Goal: Task Accomplishment & Management: Manage account settings

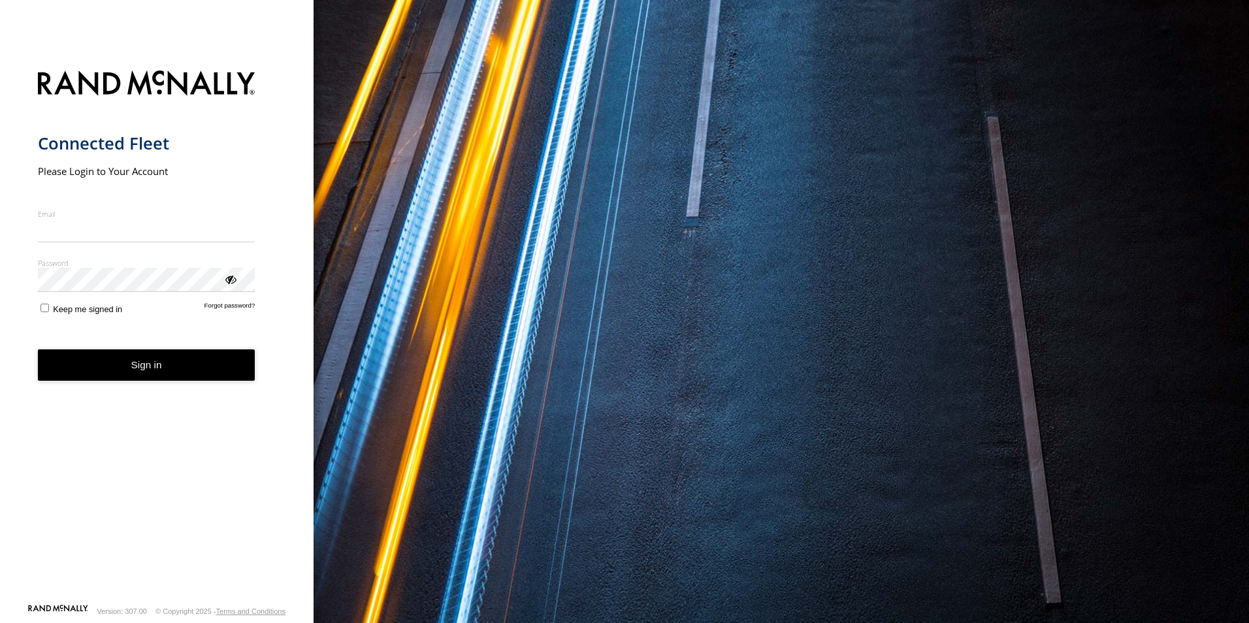
click at [99, 238] on input "Email" at bounding box center [146, 231] width 217 height 24
type input "**********"
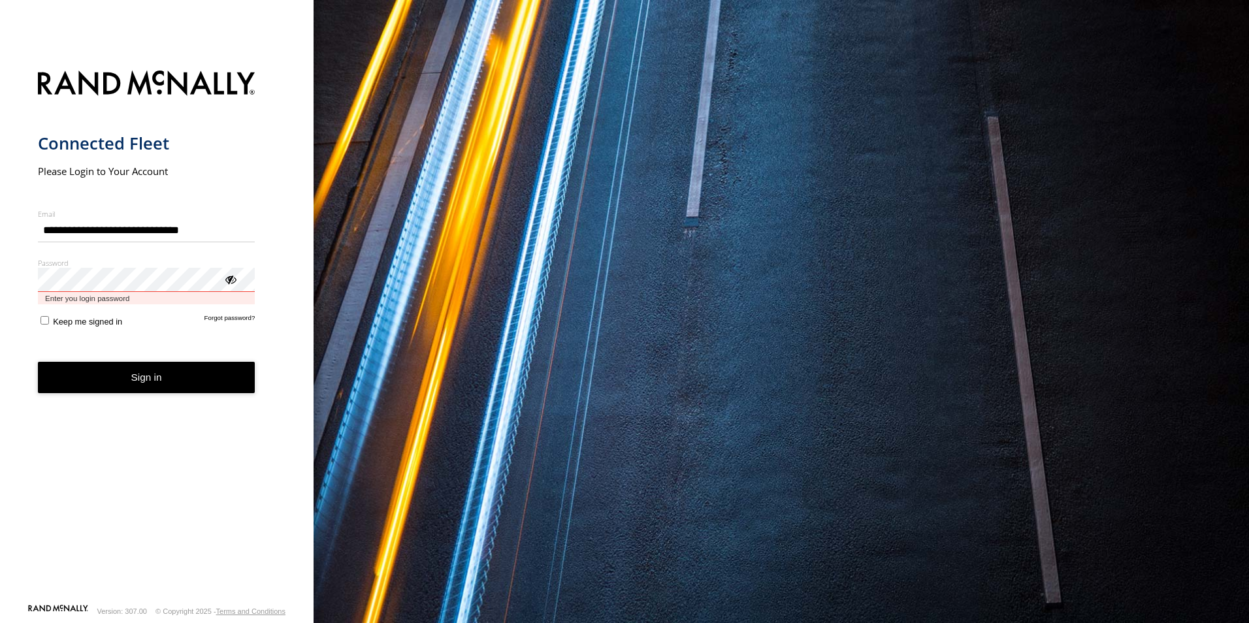
click at [38, 362] on button "Sign in" at bounding box center [146, 378] width 217 height 32
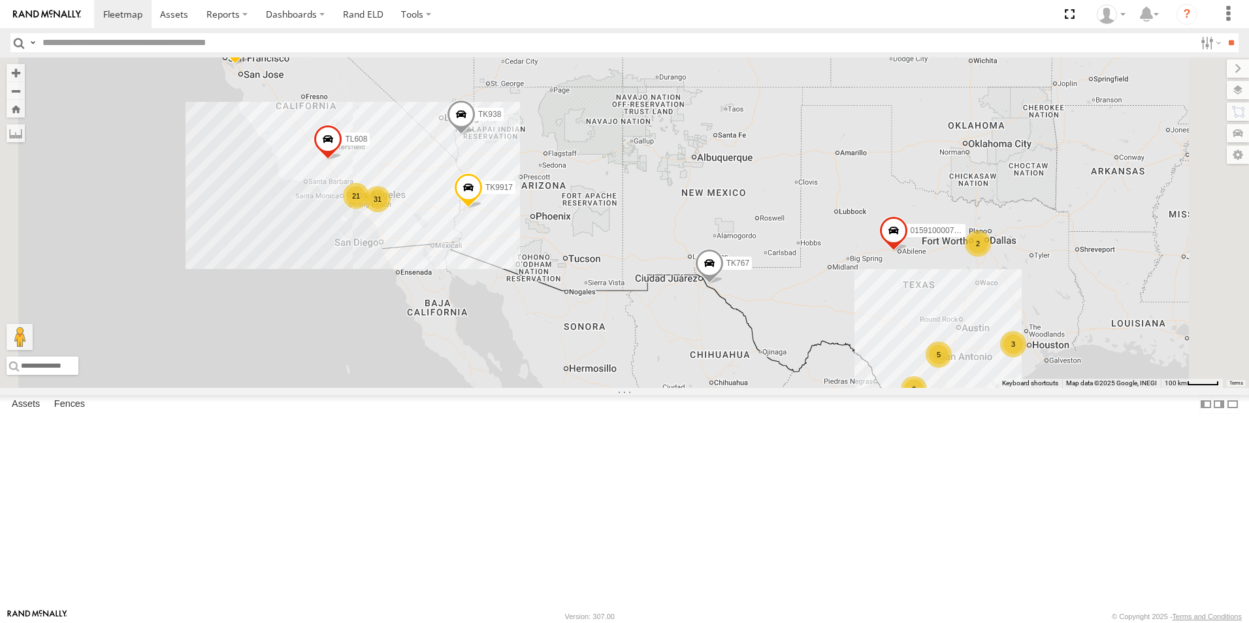
click at [369, 209] on div "21" at bounding box center [356, 196] width 26 height 26
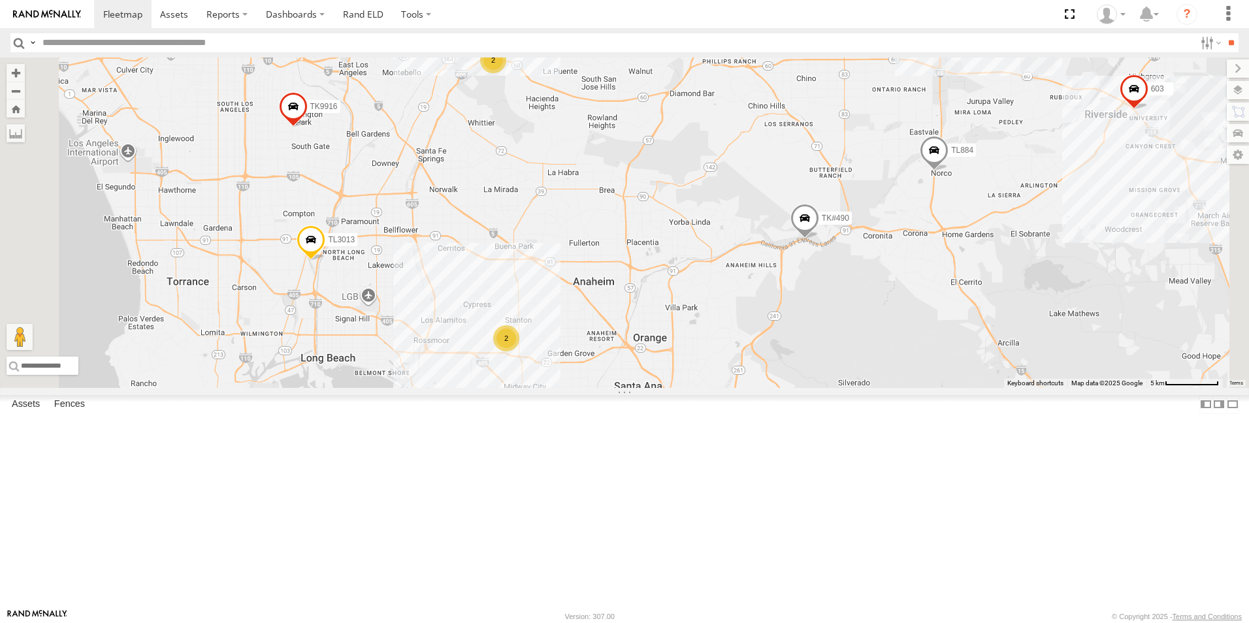
drag, startPoint x: 530, startPoint y: 263, endPoint x: 586, endPoint y: 272, distance: 56.3
click at [586, 272] on div "TK767 TL844 015910000779481 TL845 TK9917 TK938 TL608 2 38 TL3010 3C8427104DF8 T…" at bounding box center [624, 222] width 1249 height 330
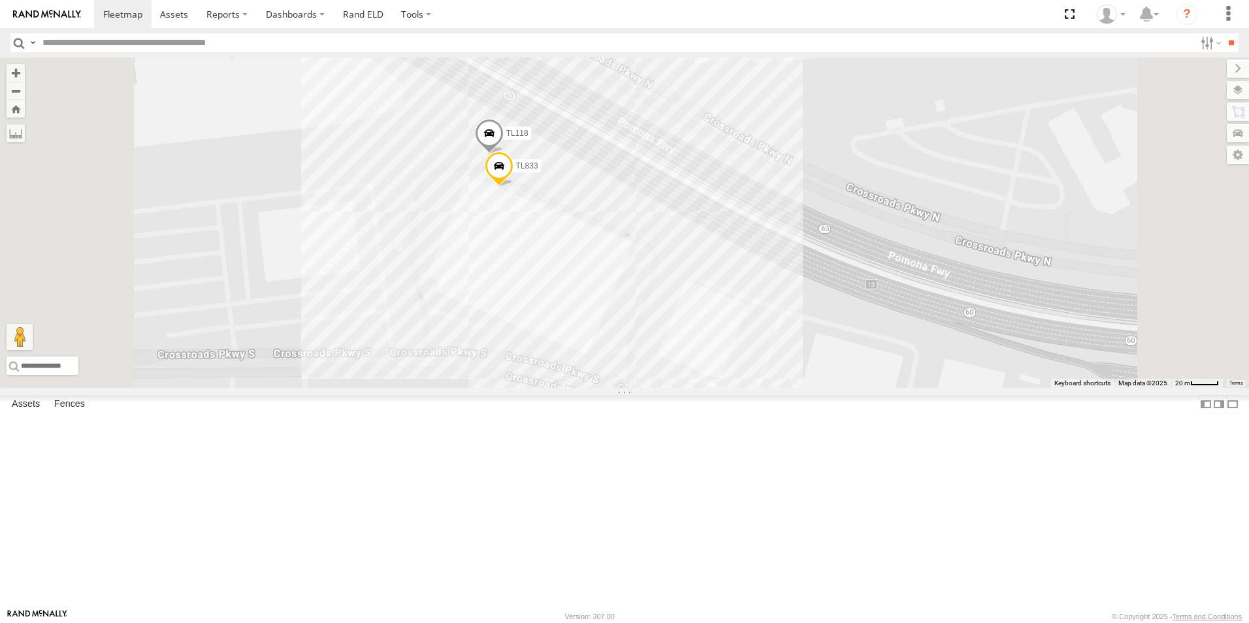
scroll to position [196, 0]
click at [0, 0] on div "TL842 All Assets" at bounding box center [0, 0] width 0 height 0
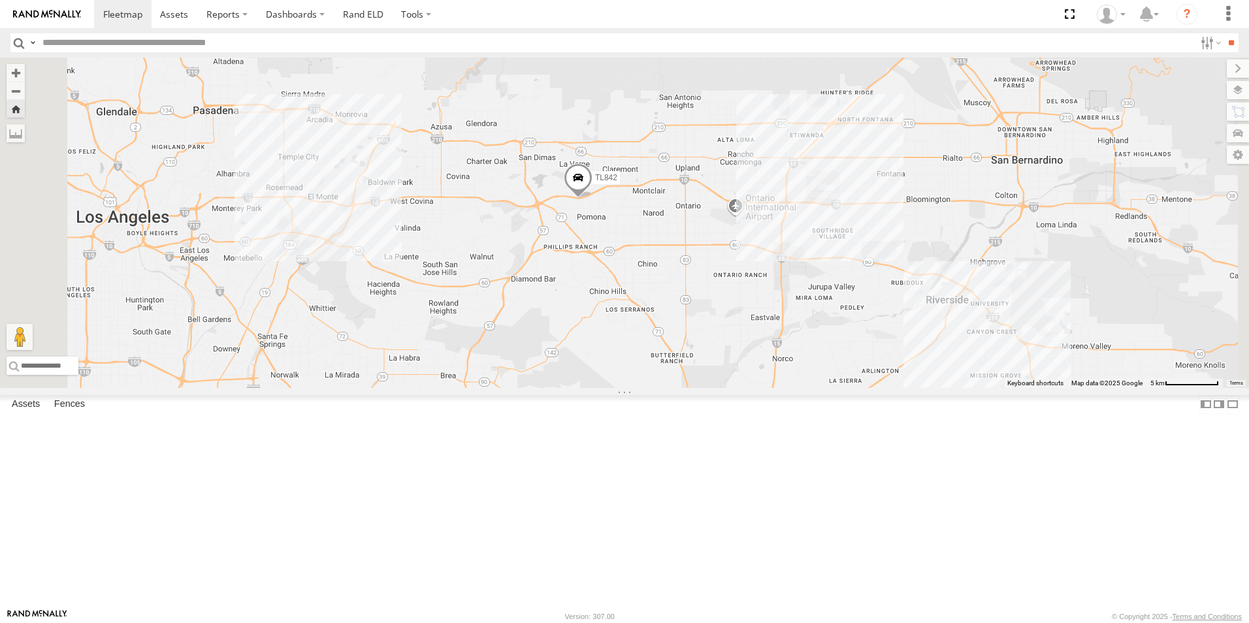
click at [592, 199] on span at bounding box center [578, 180] width 29 height 35
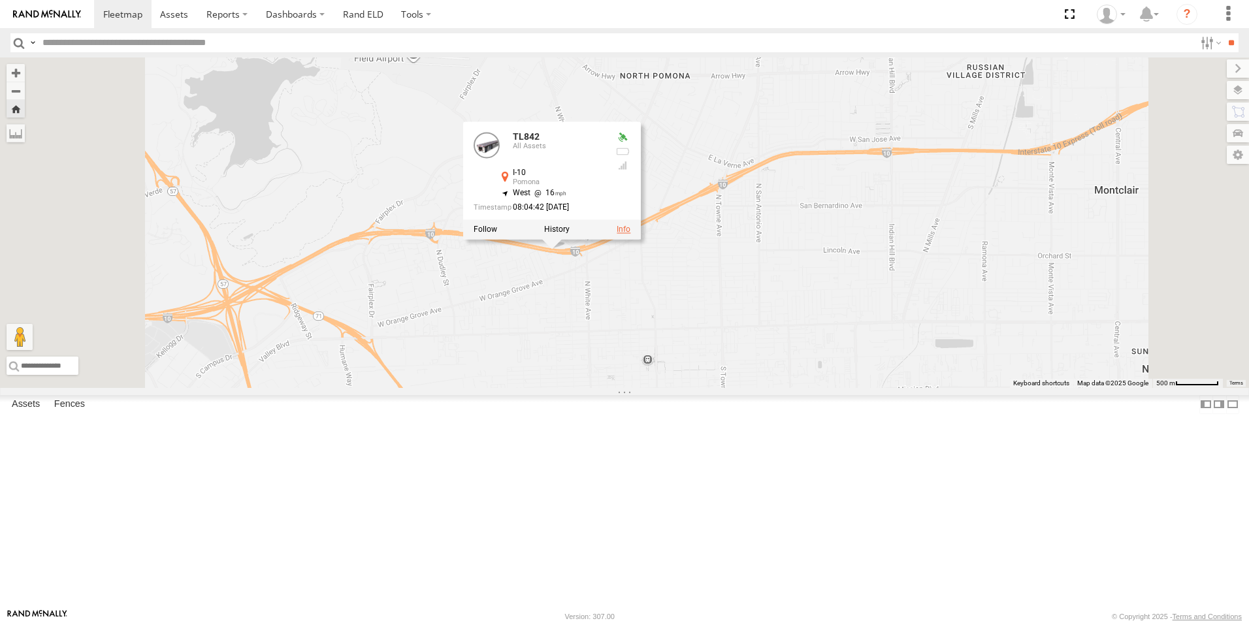
click at [630, 234] on link at bounding box center [623, 229] width 14 height 9
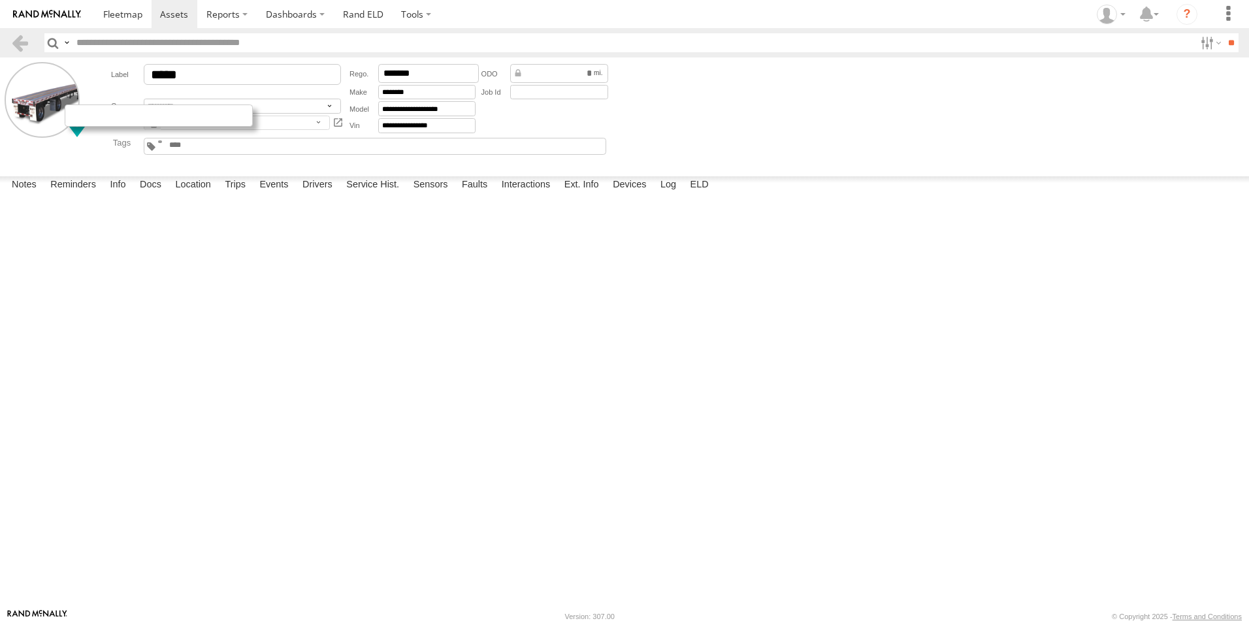
click at [86, 121] on div at bounding box center [159, 115] width 188 height 22
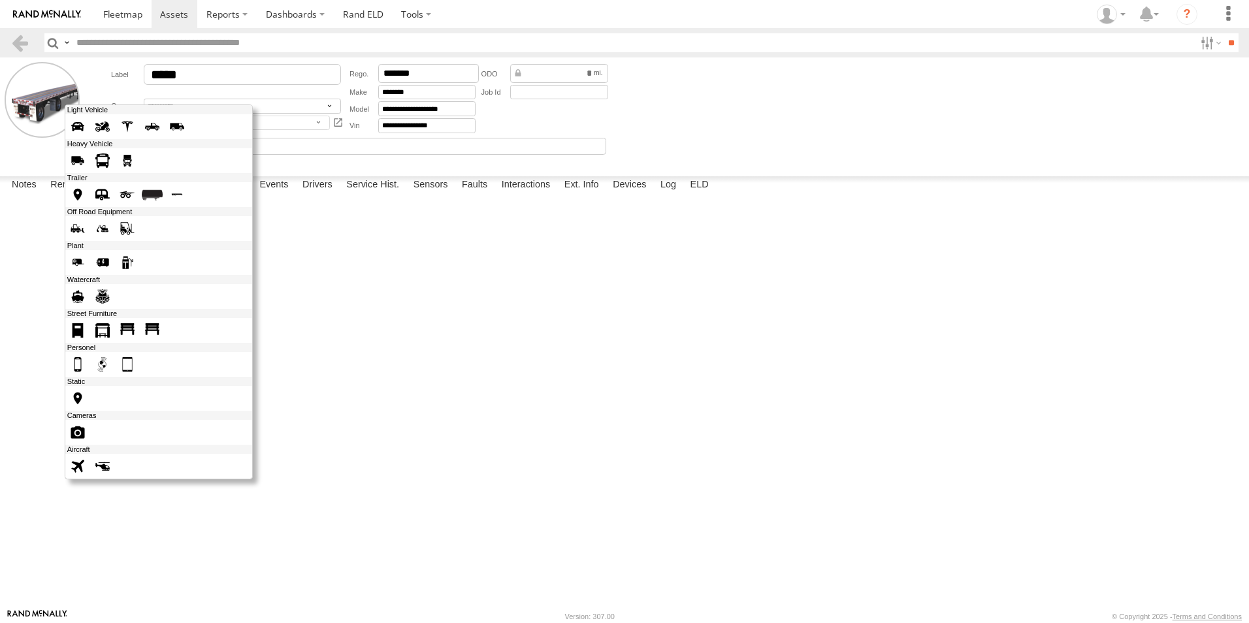
click at [81, 125] on span at bounding box center [77, 126] width 21 height 21
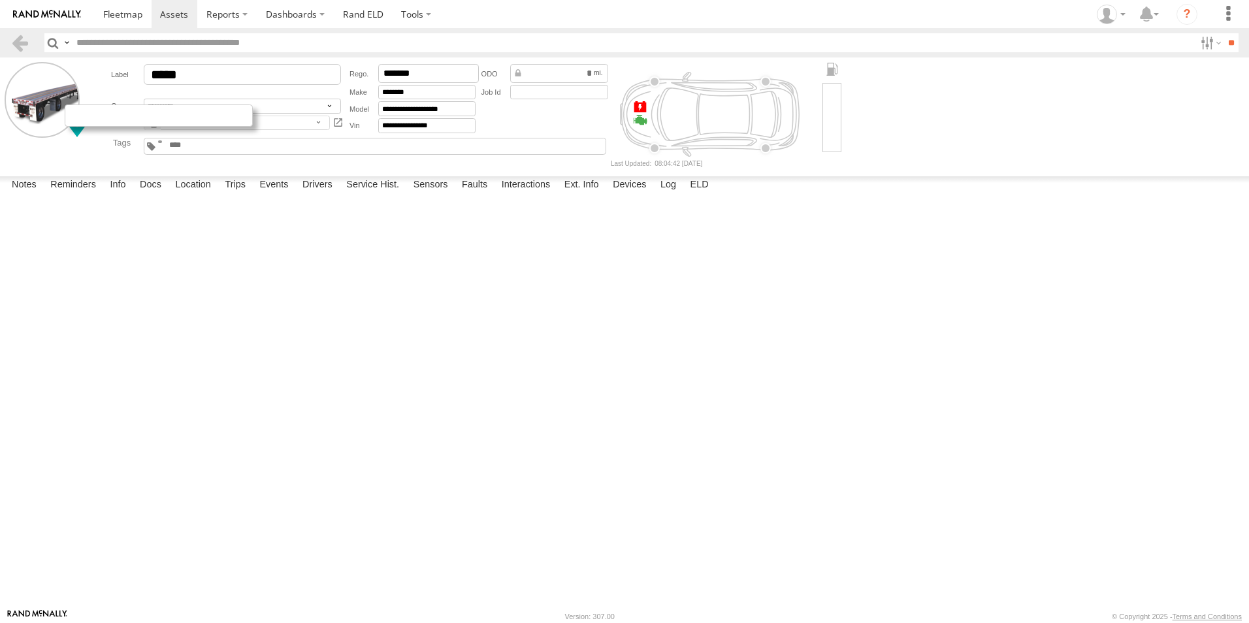
click at [85, 120] on div at bounding box center [159, 115] width 188 height 22
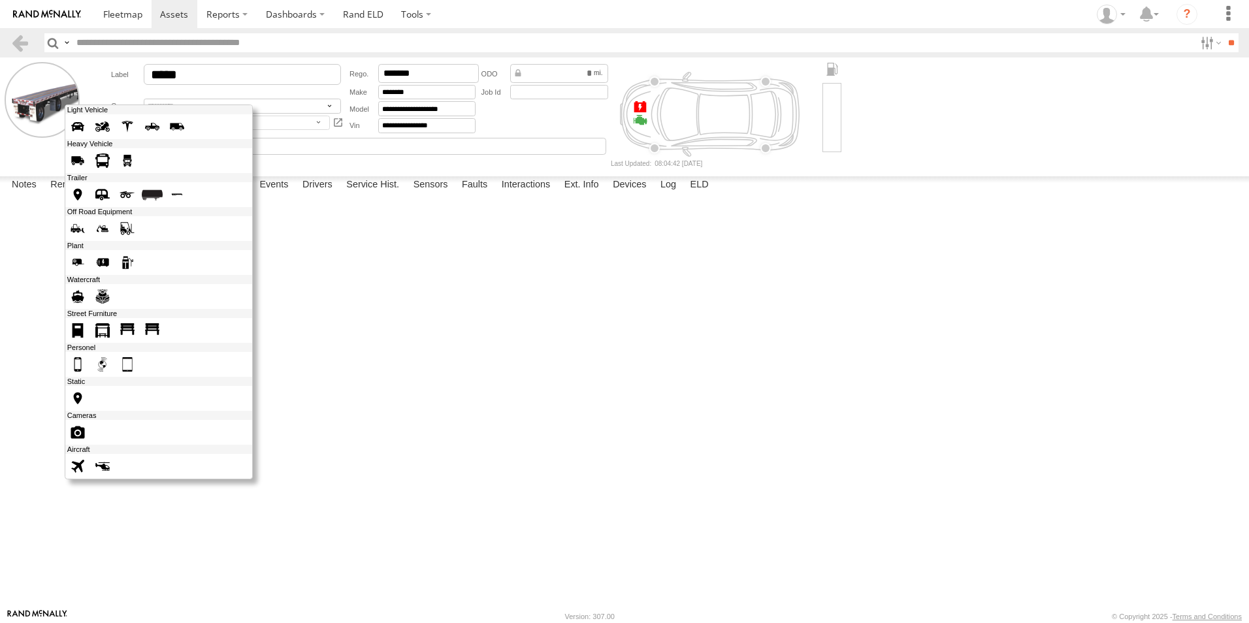
click at [150, 195] on span at bounding box center [152, 194] width 21 height 21
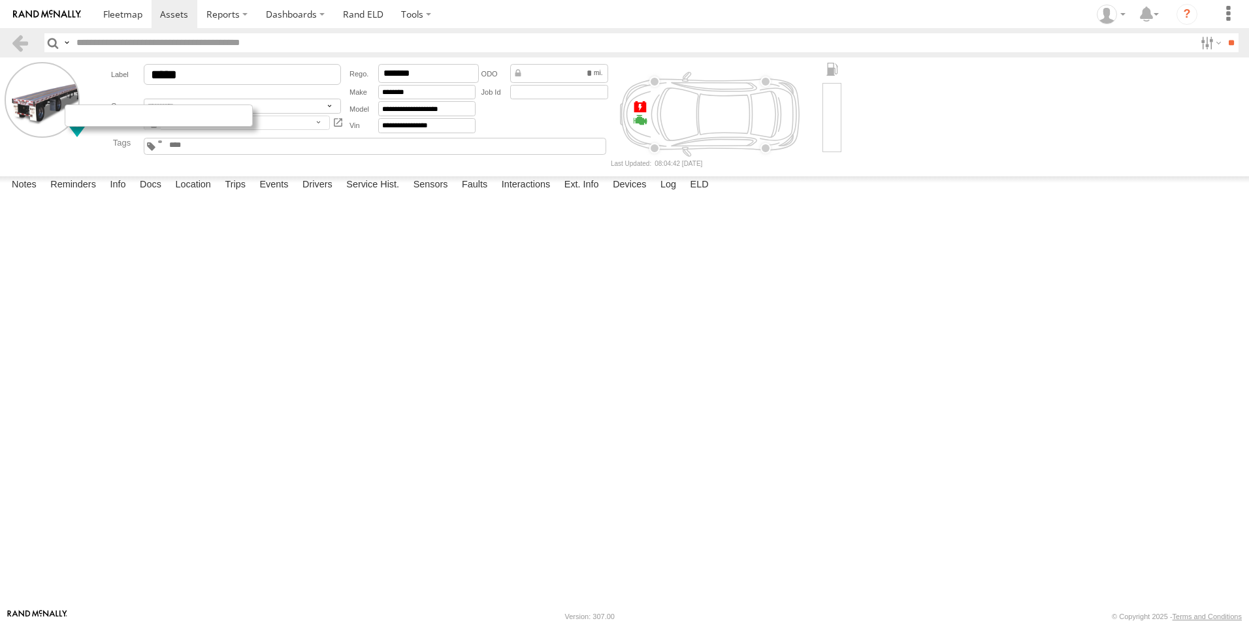
click at [94, 118] on div at bounding box center [159, 115] width 188 height 22
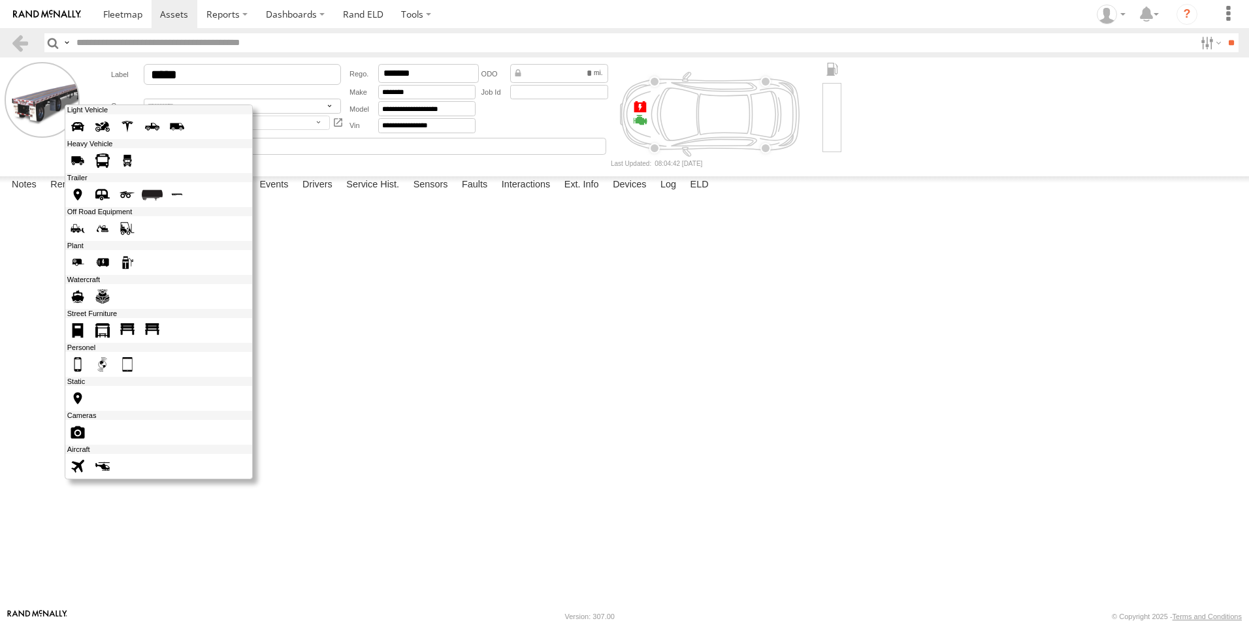
click at [149, 197] on span at bounding box center [152, 194] width 21 height 21
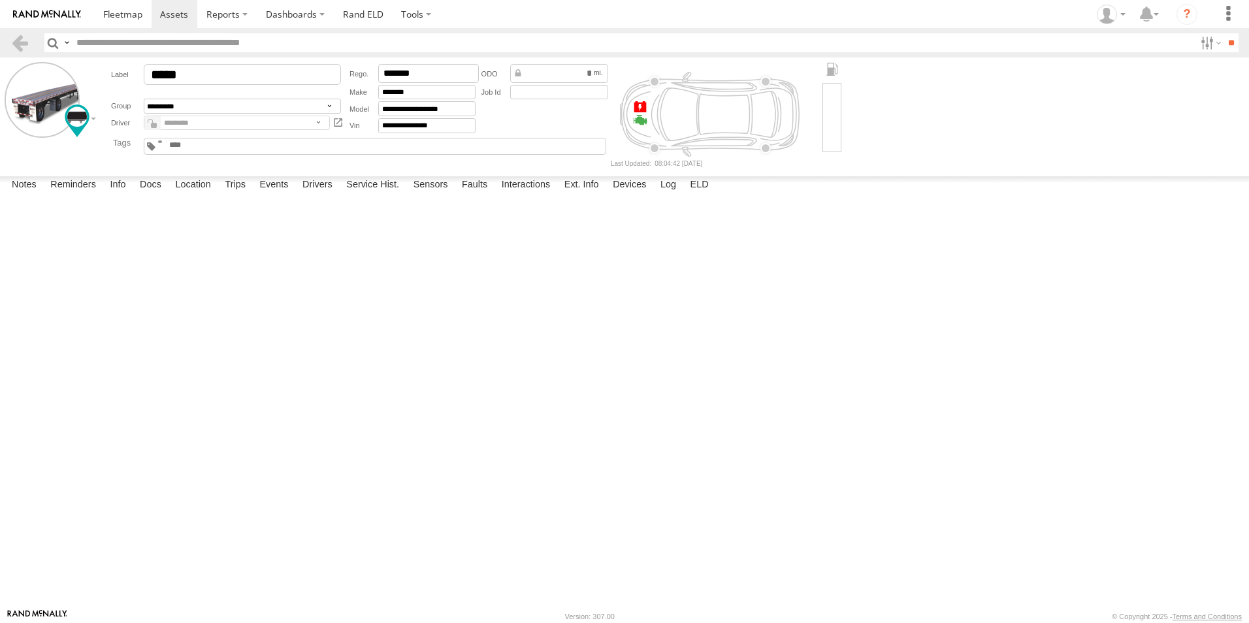
click at [0, 0] on div at bounding box center [0, 0] width 0 height 0
click at [56, 104] on label at bounding box center [42, 99] width 75 height 75
click at [0, 0] on label "Choose file to Upload" at bounding box center [0, 0] width 0 height 0
click at [0, 0] on input "file" at bounding box center [0, 0] width 0 height 0
click at [0, 0] on label "Choose file to Upload" at bounding box center [0, 0] width 0 height 0
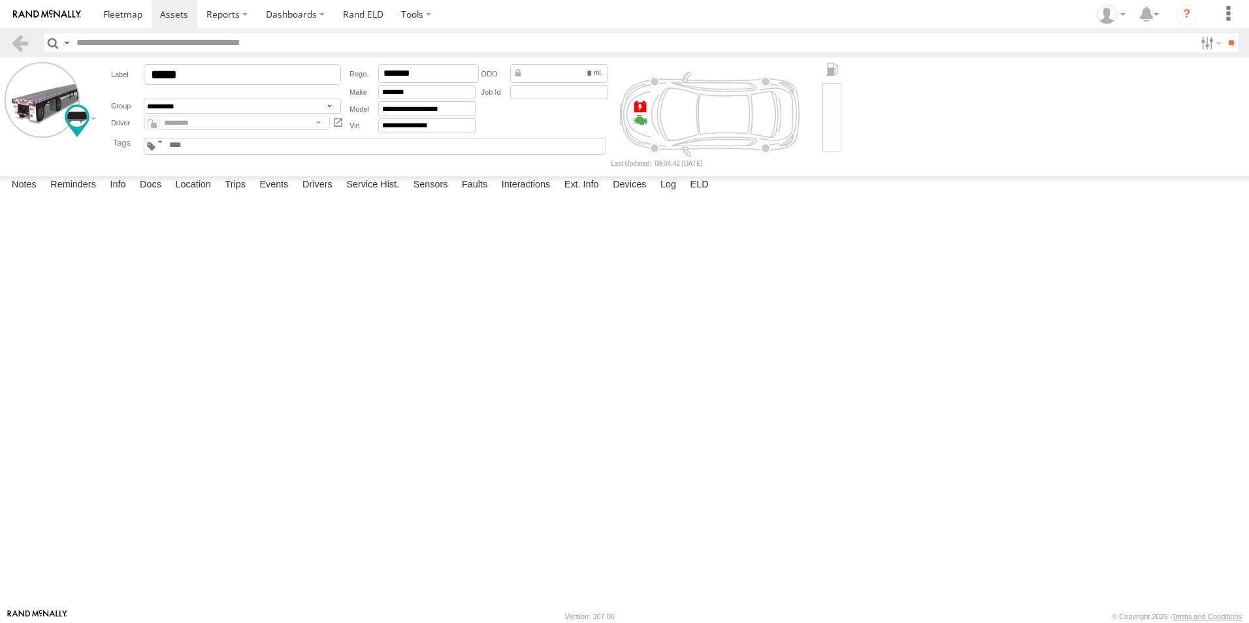
click at [0, 0] on input "file" at bounding box center [0, 0] width 0 height 0
click at [0, 0] on label "Close" at bounding box center [0, 0] width 0 height 0
click at [0, 0] on label "Choose file to Upload" at bounding box center [0, 0] width 0 height 0
click at [0, 0] on input "file" at bounding box center [0, 0] width 0 height 0
click at [0, 0] on label "Choose file to Upload" at bounding box center [0, 0] width 0 height 0
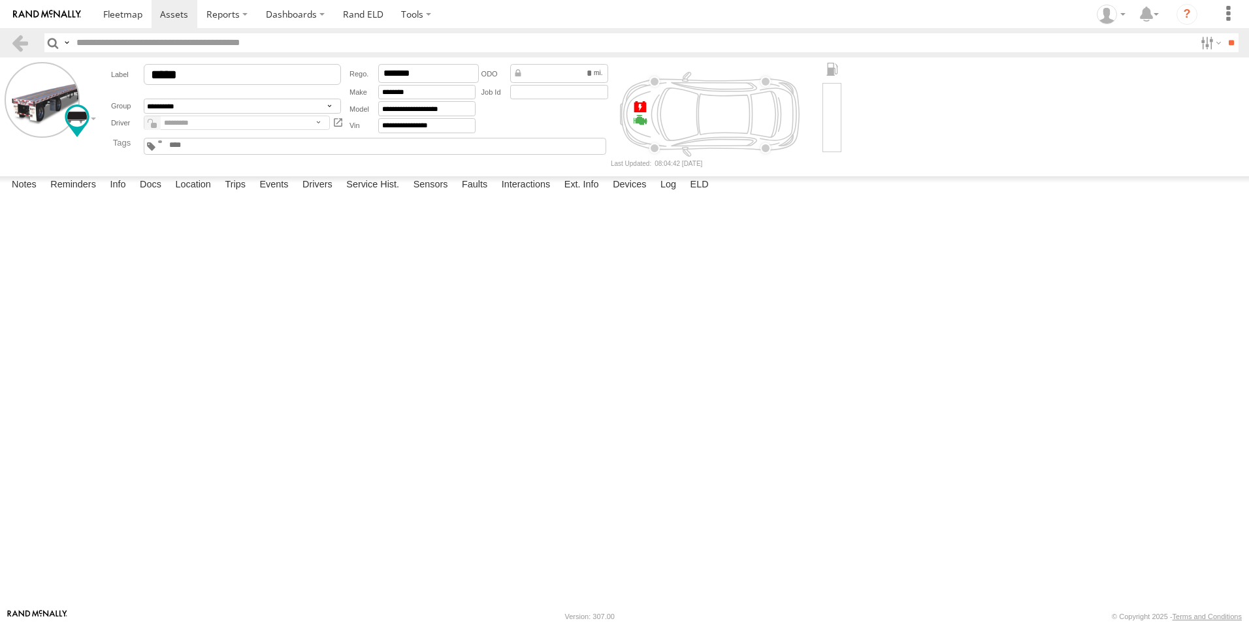
click at [0, 0] on input "file" at bounding box center [0, 0] width 0 height 0
click at [0, 0] on label "Library" at bounding box center [0, 0] width 0 height 0
click at [0, 0] on label "Upload" at bounding box center [0, 0] width 0 height 0
click at [0, 0] on label at bounding box center [0, 0] width 0 height 0
click at [109, 16] on span at bounding box center [122, 14] width 39 height 12
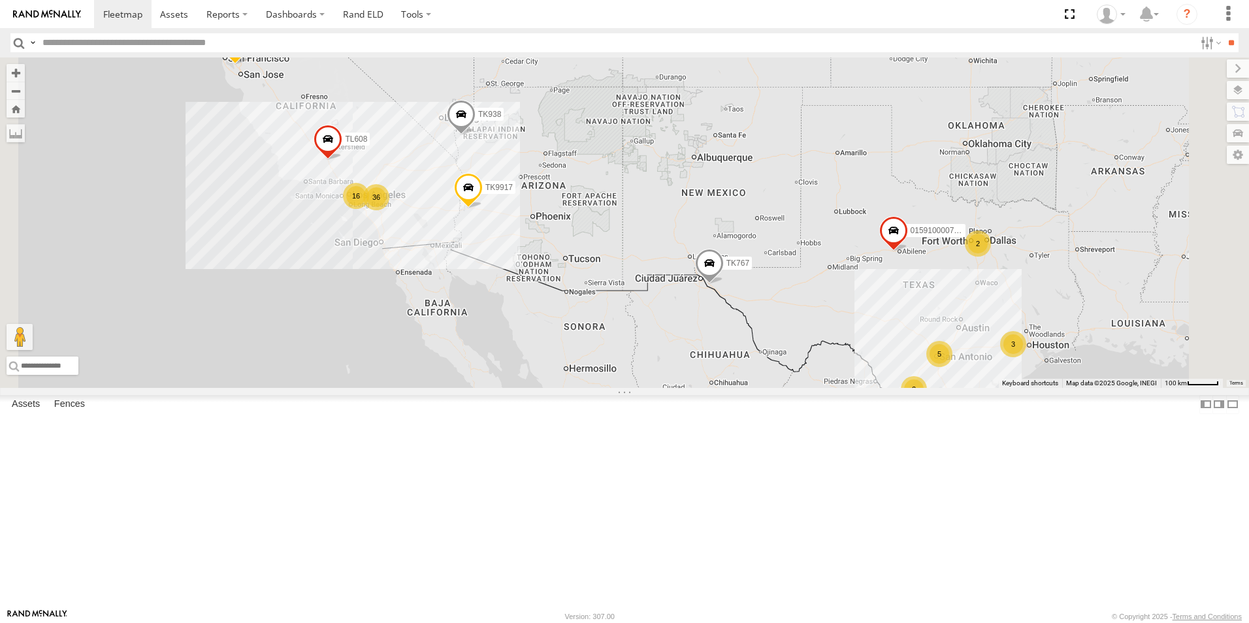
click at [389, 210] on div "36" at bounding box center [376, 197] width 26 height 26
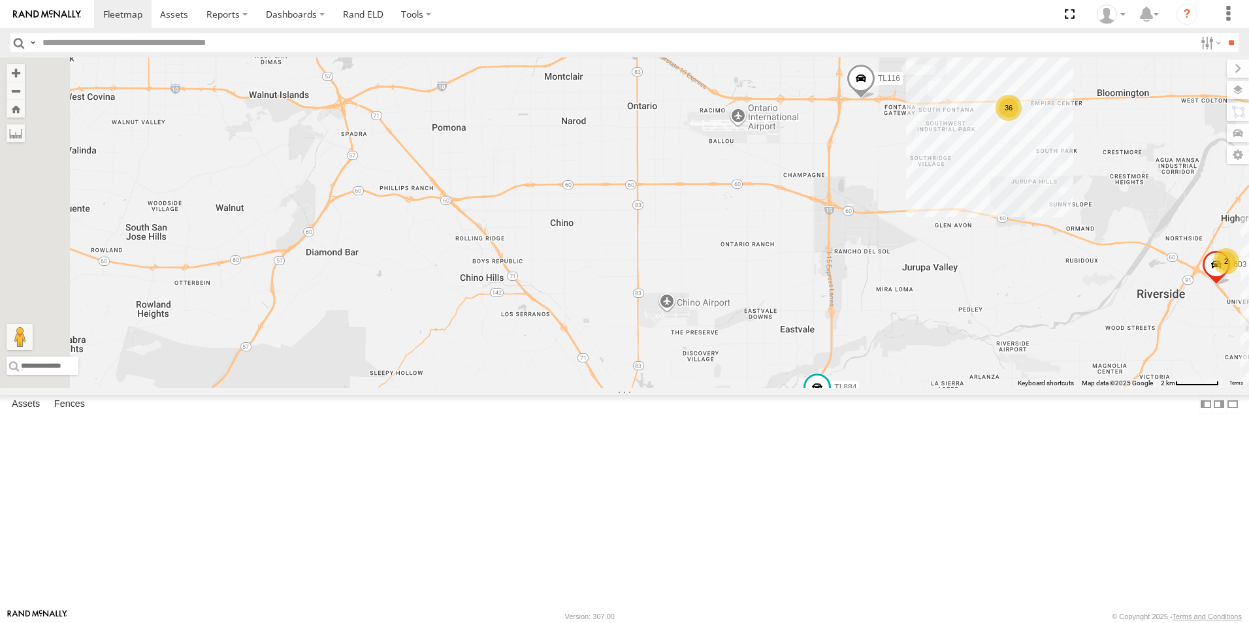
drag, startPoint x: 658, startPoint y: 264, endPoint x: 1052, endPoint y: 261, distance: 393.8
click at [1052, 261] on div "TK767 TL844 015910000779481 TL845 TK9917 TK938 TL608 36 2 TL124 TL030 TL884 603…" at bounding box center [624, 222] width 1249 height 330
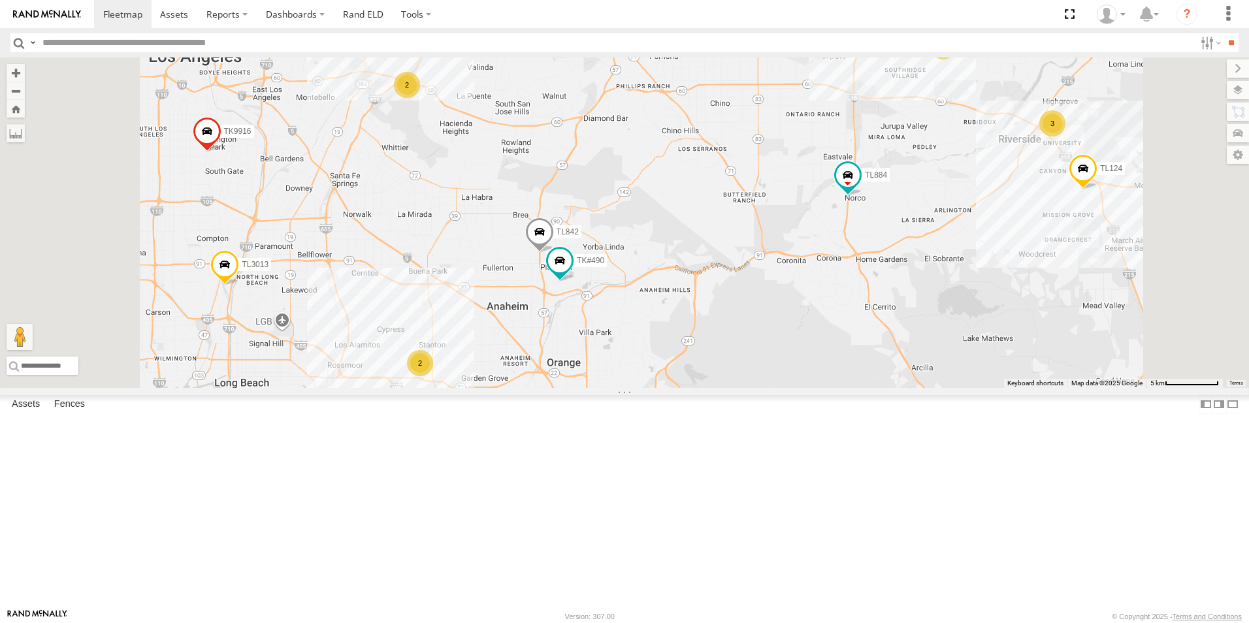
drag, startPoint x: 906, startPoint y: 315, endPoint x: 899, endPoint y: 231, distance: 83.9
click at [899, 231] on div "TK767 TL844 015910000779481 TL845 TK9917 TK938 TL608 TL124 TL030 TL884 TL116 2 …" at bounding box center [624, 222] width 1249 height 330
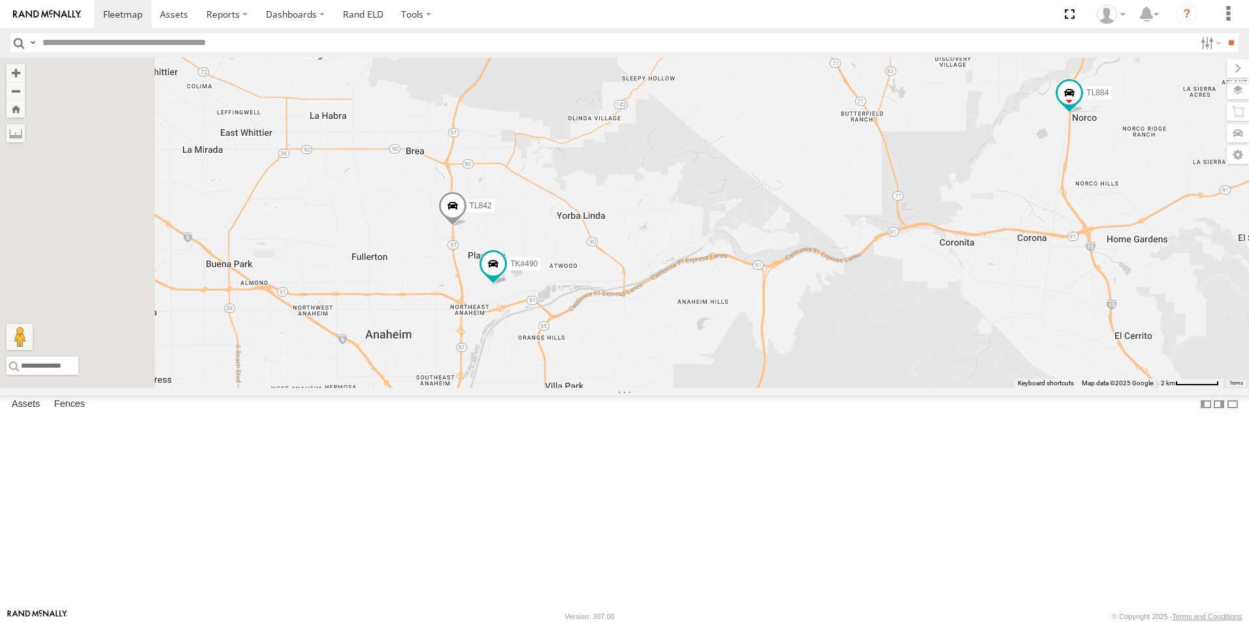
drag, startPoint x: 768, startPoint y: 312, endPoint x: 848, endPoint y: 171, distance: 162.3
click at [848, 171] on div "TK767 TL844 015910000779481 TL845 TK9917 TK938 TL608 TL124 TL030 TL884 TL116 TK…" at bounding box center [624, 222] width 1249 height 330
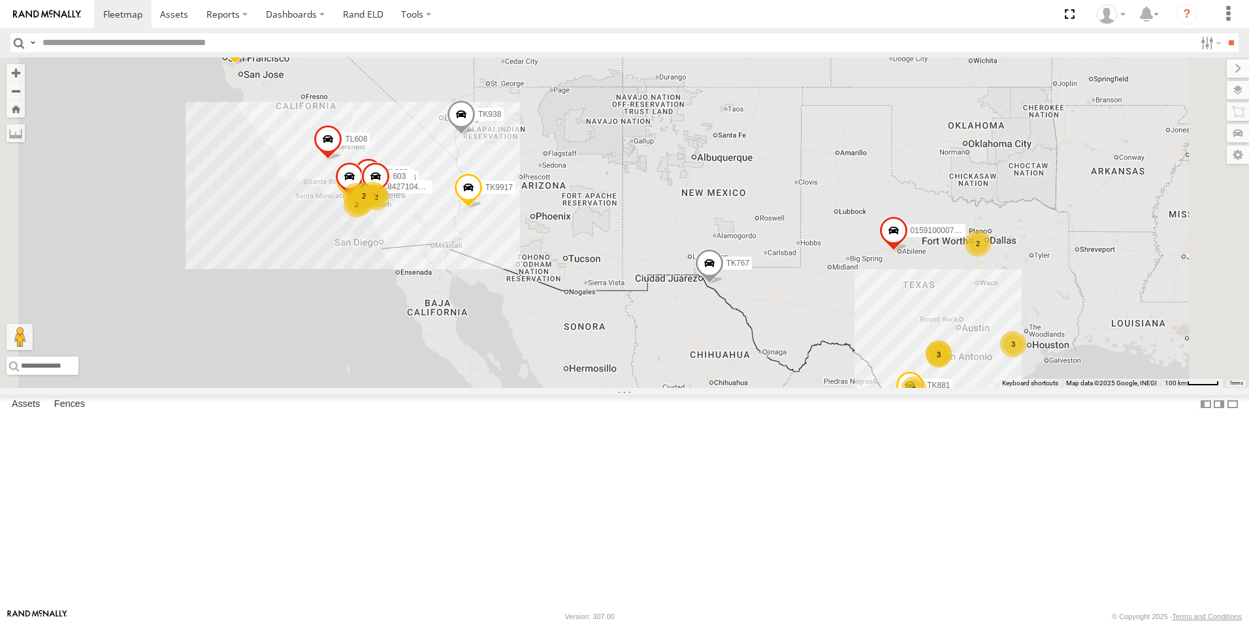
click at [916, 428] on div "8" at bounding box center [903, 415] width 26 height 26
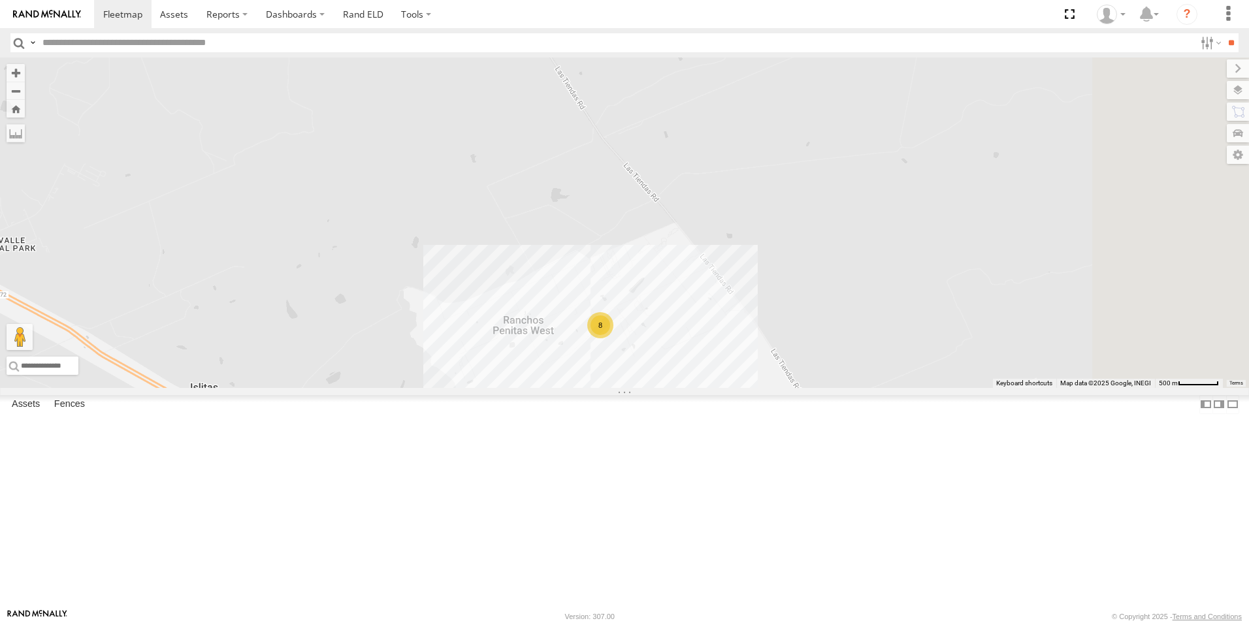
drag, startPoint x: 996, startPoint y: 155, endPoint x: 729, endPoint y: 377, distance: 347.3
click at [733, 376] on div "TL844 015910000779481 3C8427104DF8 TL124 TL845 TL030 TK9917 TK9916 603 TK881 TK…" at bounding box center [624, 222] width 1249 height 330
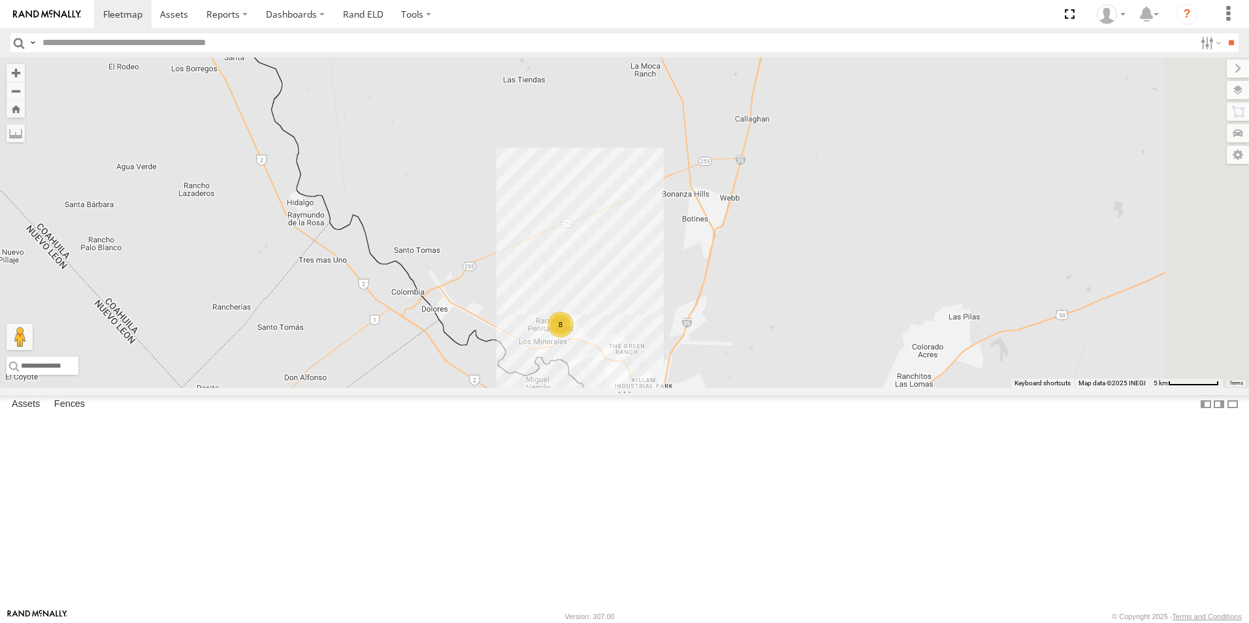
drag, startPoint x: 791, startPoint y: 184, endPoint x: 784, endPoint y: 242, distance: 58.6
click at [784, 242] on div "TL844 015910000779481 3C8427104DF8 TL124 TL845 TL030 TK9917 TK9916 603 TK881 TK…" at bounding box center [624, 222] width 1249 height 330
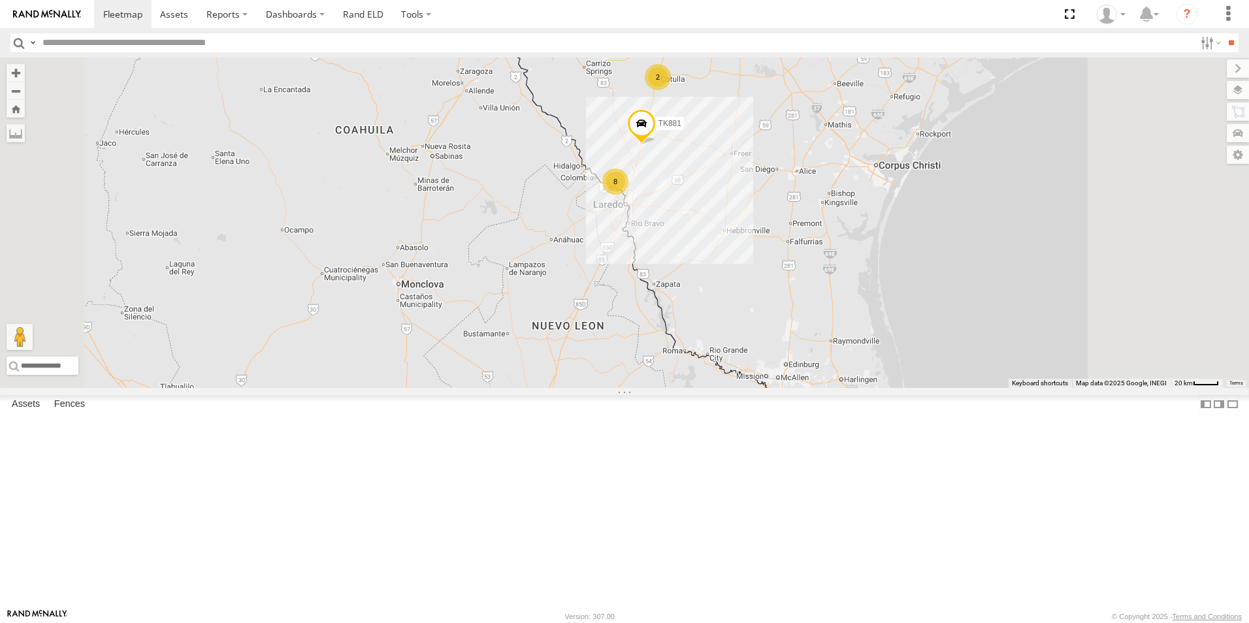
drag, startPoint x: 949, startPoint y: 189, endPoint x: 952, endPoint y: 215, distance: 26.9
click at [952, 215] on div "TL844 015910000779481 3C8427104DF8 TL124 TL845 TL030 TK9917 TK9916 603 TK881 TK…" at bounding box center [624, 222] width 1249 height 330
click at [671, 91] on div "2" at bounding box center [658, 78] width 26 height 26
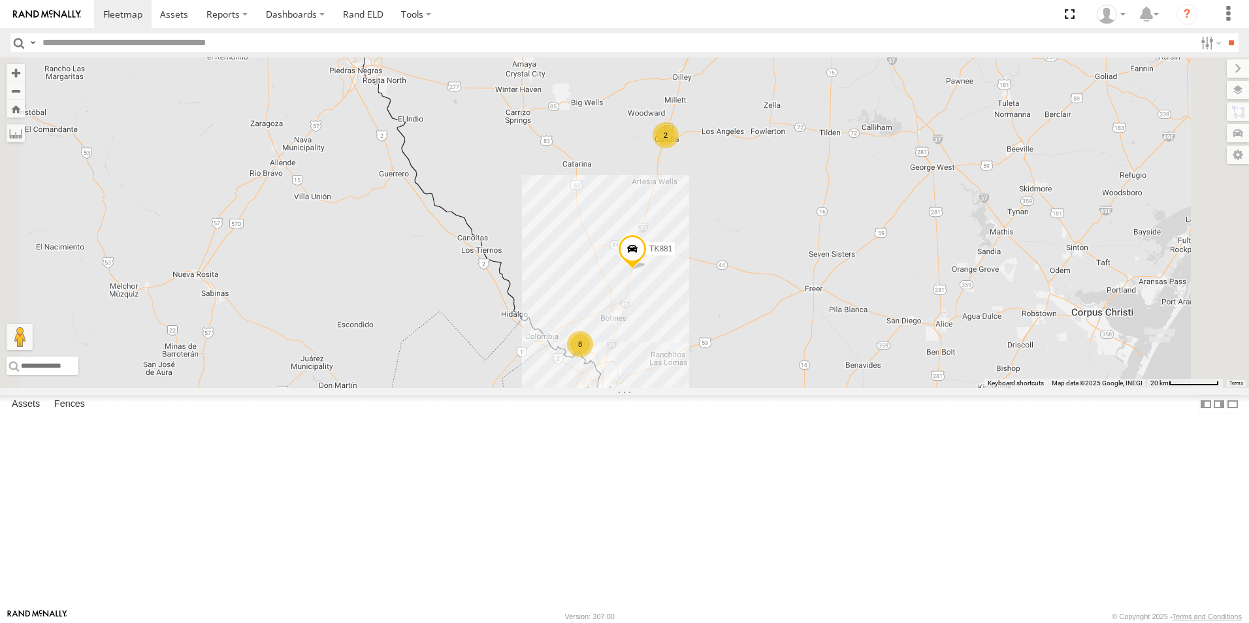
click at [0, 0] on div "TK#479" at bounding box center [0, 0] width 0 height 0
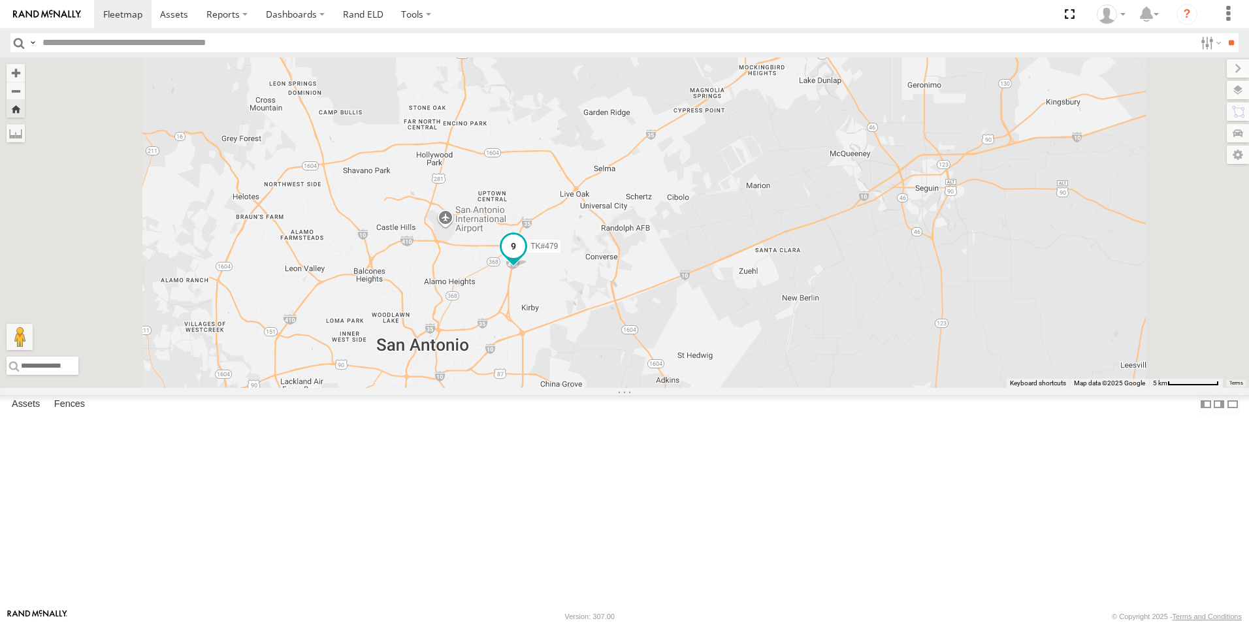
click at [525, 258] on span at bounding box center [514, 246] width 24 height 24
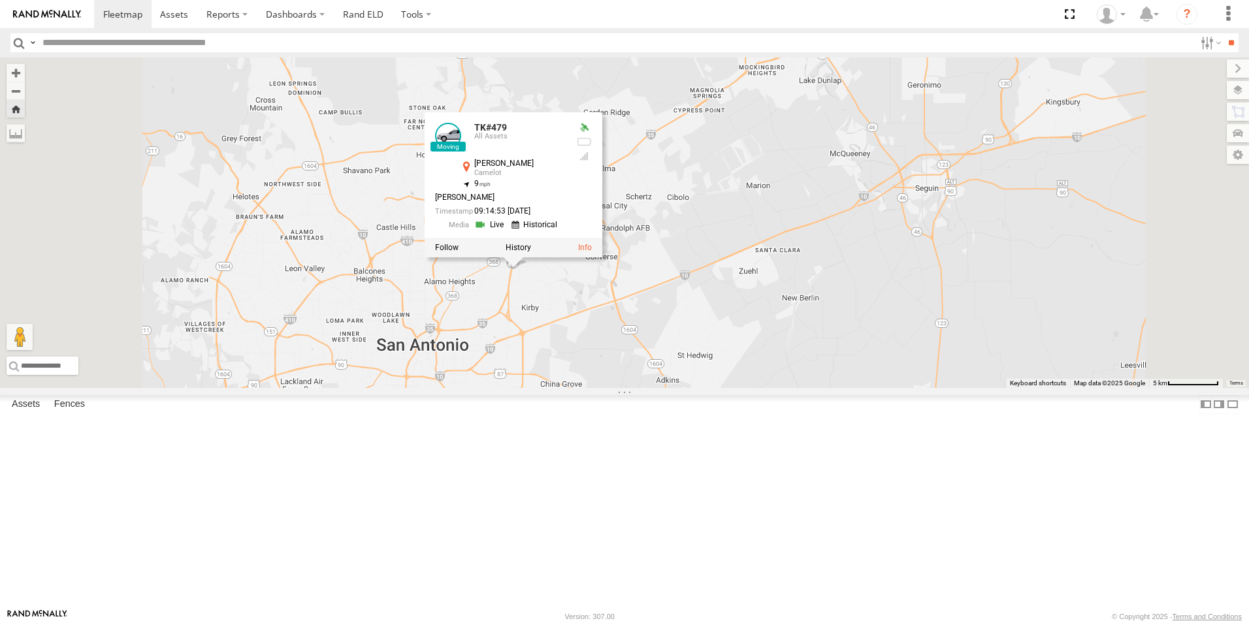
click at [602, 257] on div at bounding box center [513, 248] width 178 height 20
click at [592, 252] on link at bounding box center [585, 247] width 14 height 9
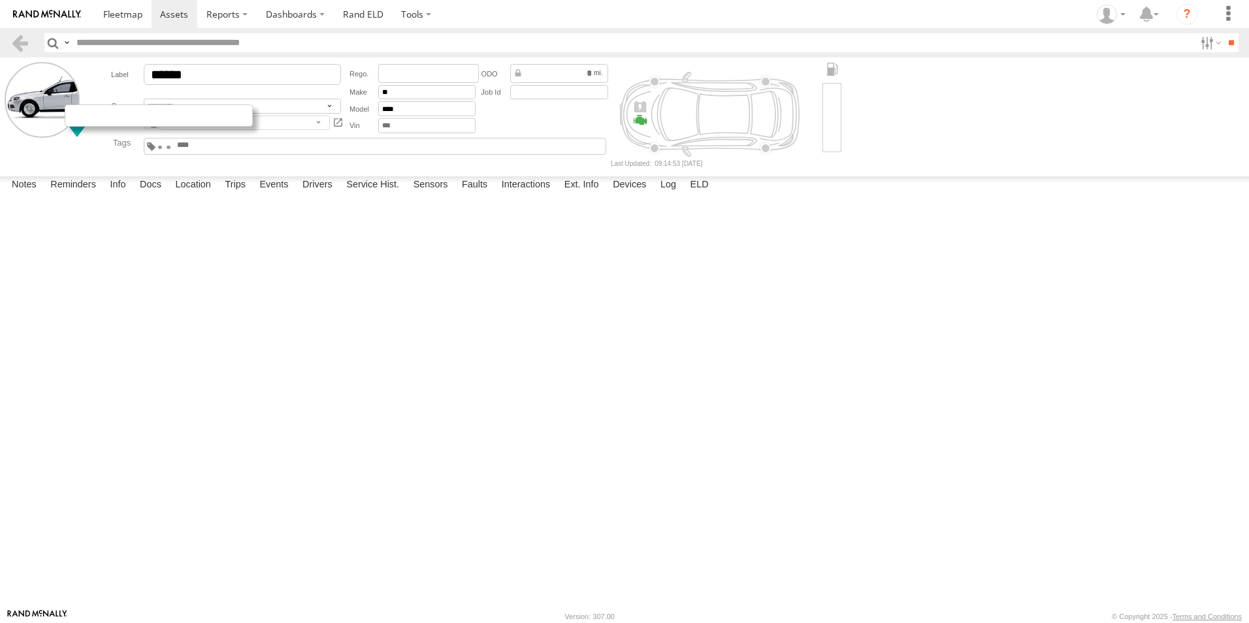
click at [83, 126] on div at bounding box center [159, 115] width 188 height 22
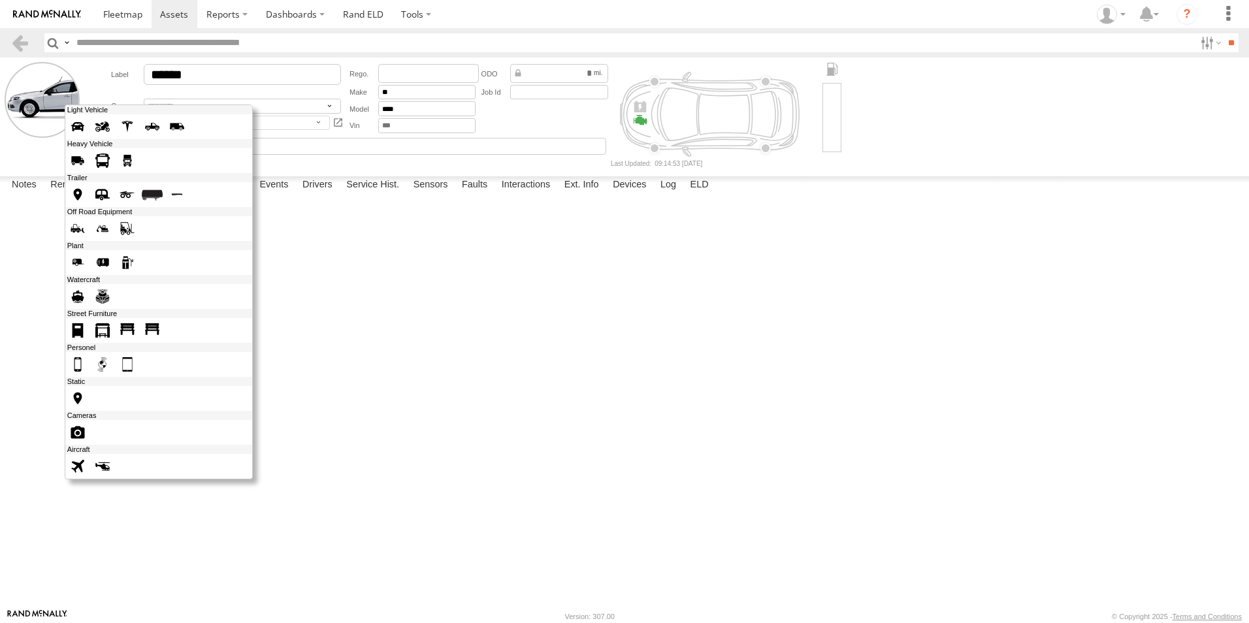
click at [127, 163] on span at bounding box center [127, 160] width 21 height 21
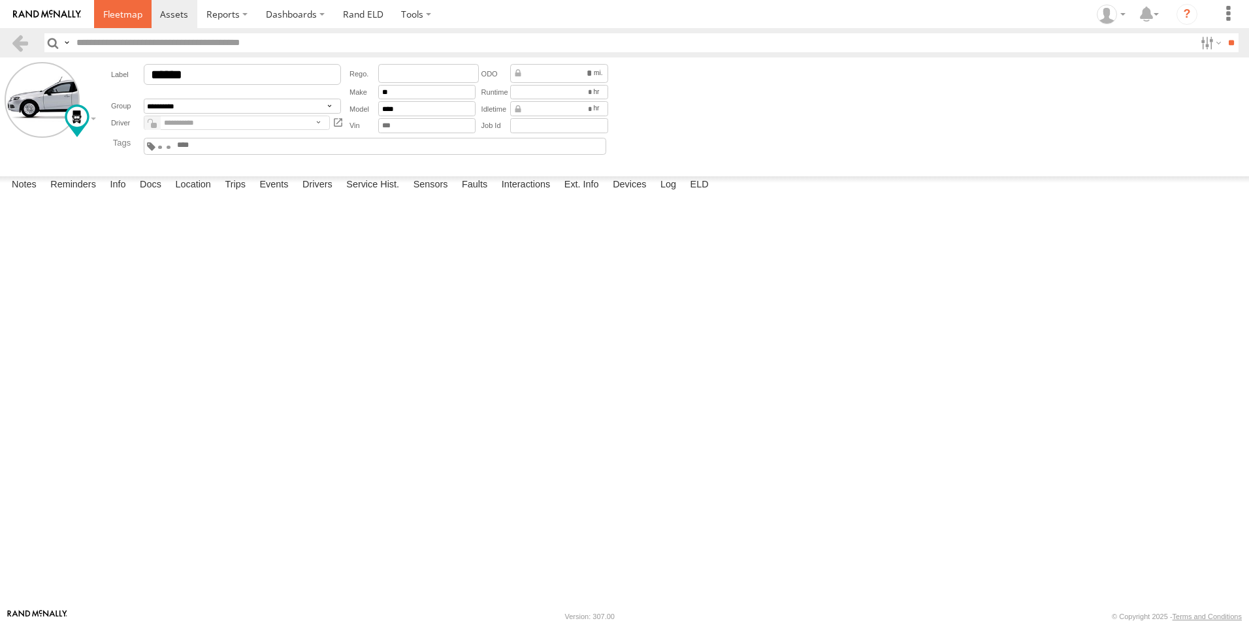
click at [120, 14] on span at bounding box center [122, 14] width 39 height 12
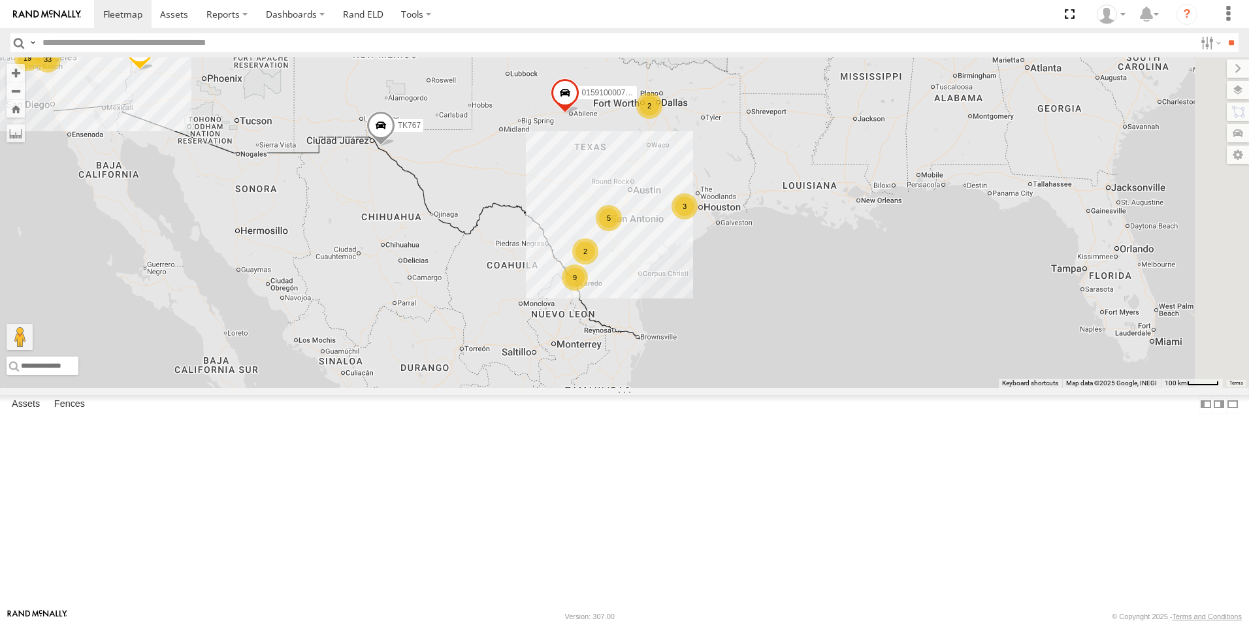
drag, startPoint x: 937, startPoint y: 282, endPoint x: 607, endPoint y: 144, distance: 357.4
click at [607, 144] on div "TK767 2 9 TL844 19 33 015910000779481 5 TL845 TK9917 2 TK938 3 TL608" at bounding box center [624, 222] width 1249 height 330
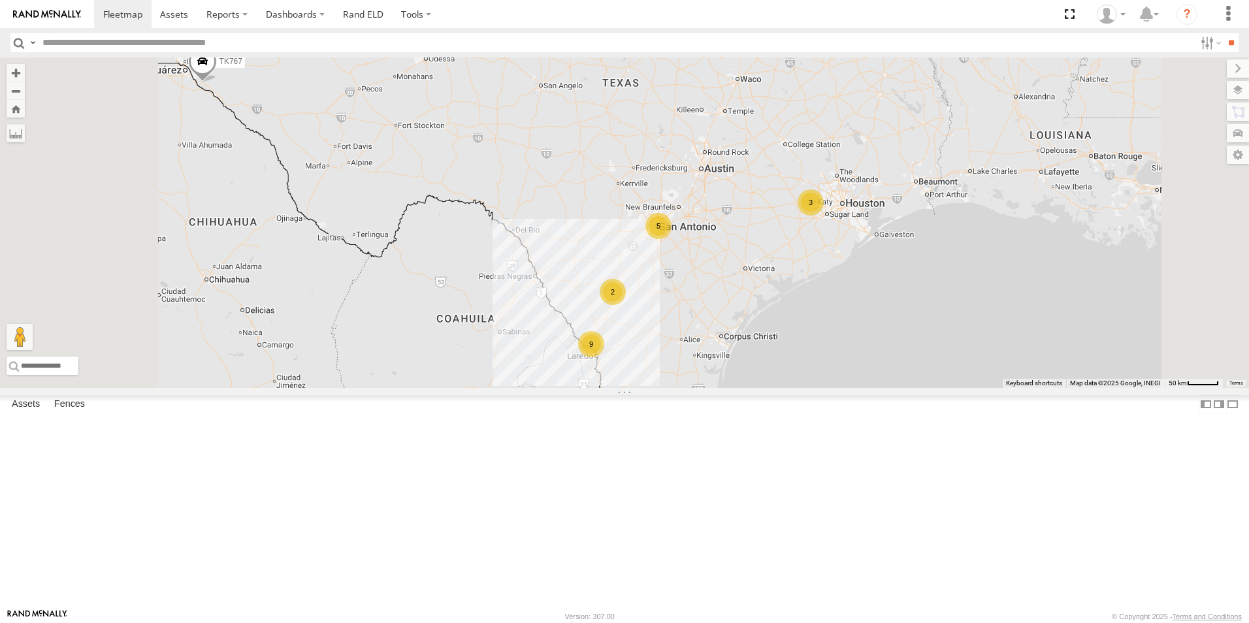
click at [671, 239] on div "5" at bounding box center [658, 226] width 26 height 26
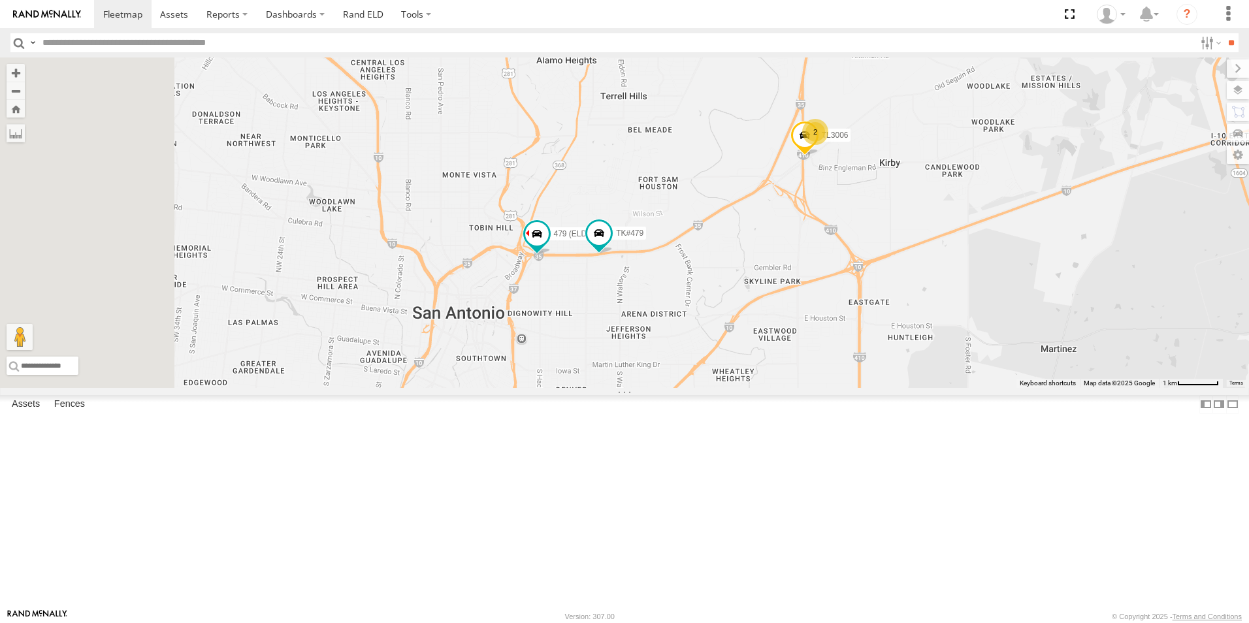
drag, startPoint x: 654, startPoint y: 240, endPoint x: 810, endPoint y: 222, distance: 157.8
click at [810, 222] on div "TK767 TL844 015910000779481 TL845 TK9917 TK938 TL608 479 (ELD) TL3006 TK#479 2" at bounding box center [624, 222] width 1249 height 330
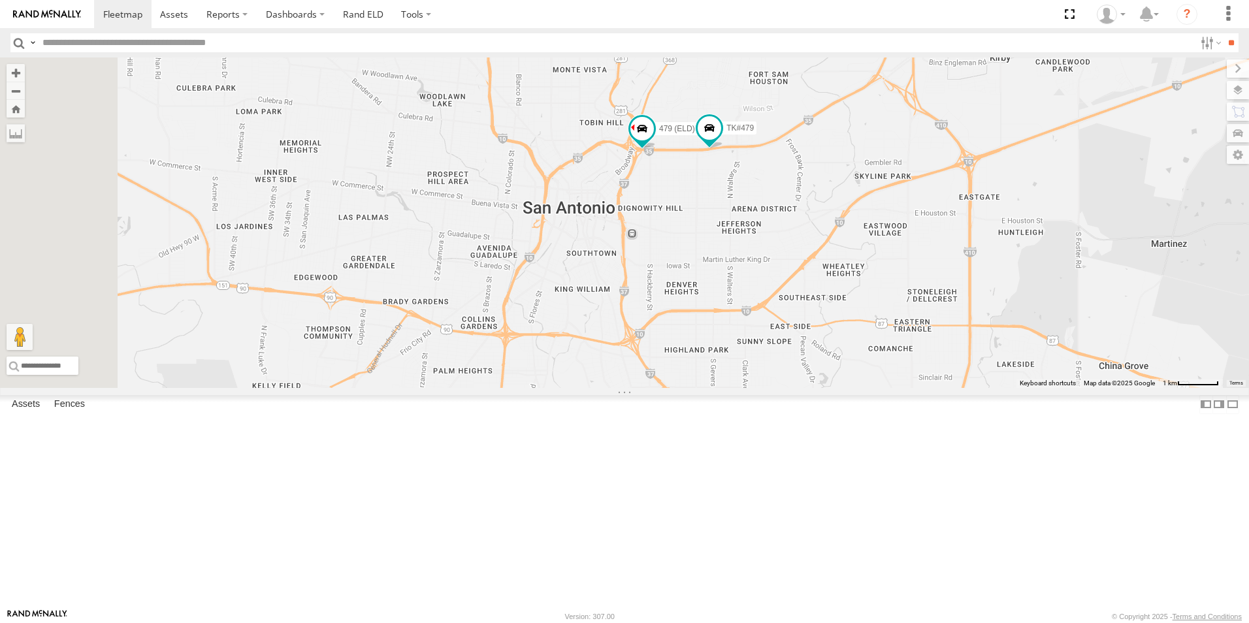
drag, startPoint x: 784, startPoint y: 273, endPoint x: 894, endPoint y: 167, distance: 153.3
click at [894, 167] on div "TK767 TL844 015910000779481 TL845 TK9917 TK938 TL608 479 (ELD) TL3006 TK#479 2" at bounding box center [624, 222] width 1249 height 330
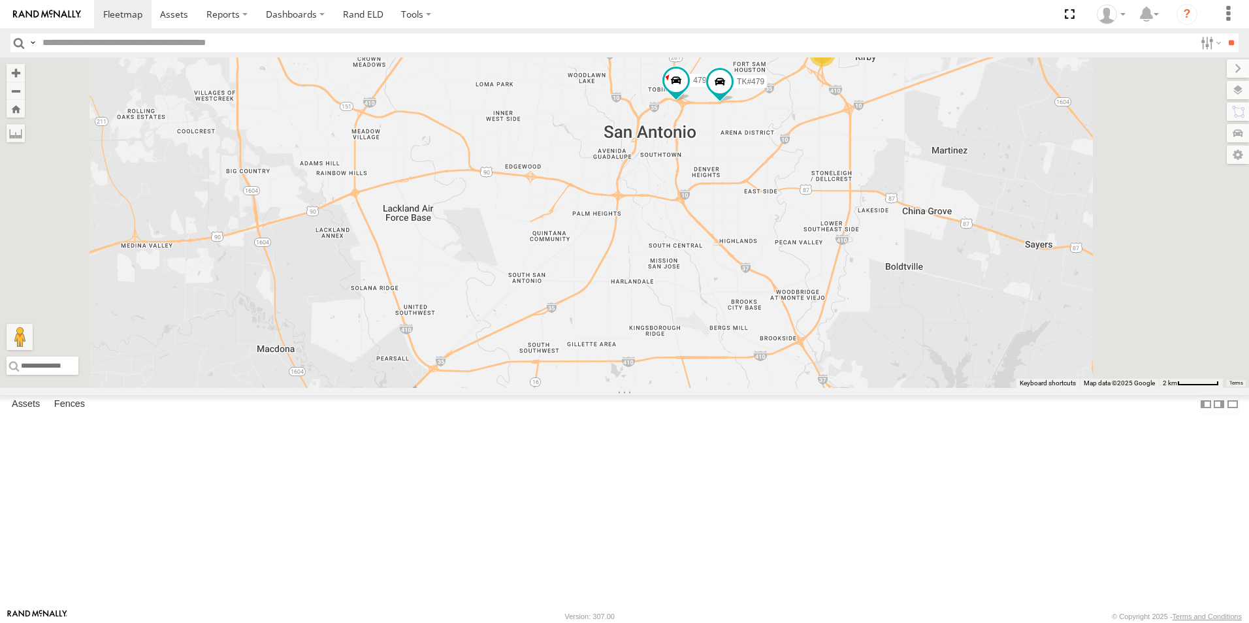
click at [835, 67] on div "3" at bounding box center [822, 53] width 26 height 26
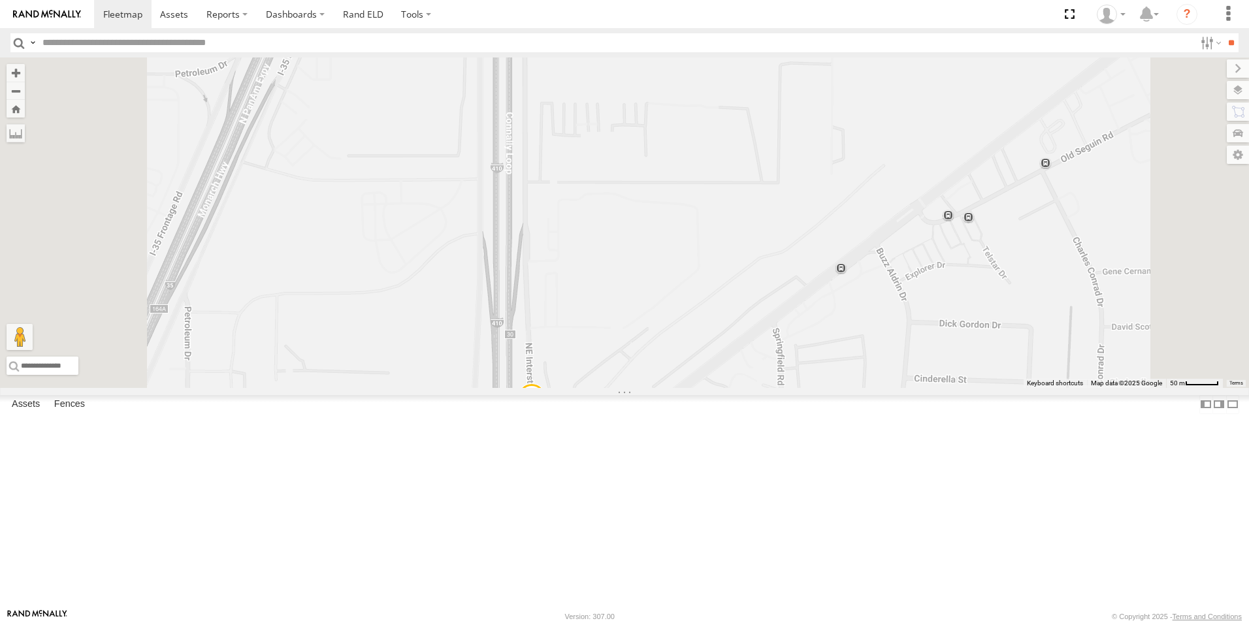
click at [719, 42] on div "2" at bounding box center [706, 29] width 26 height 26
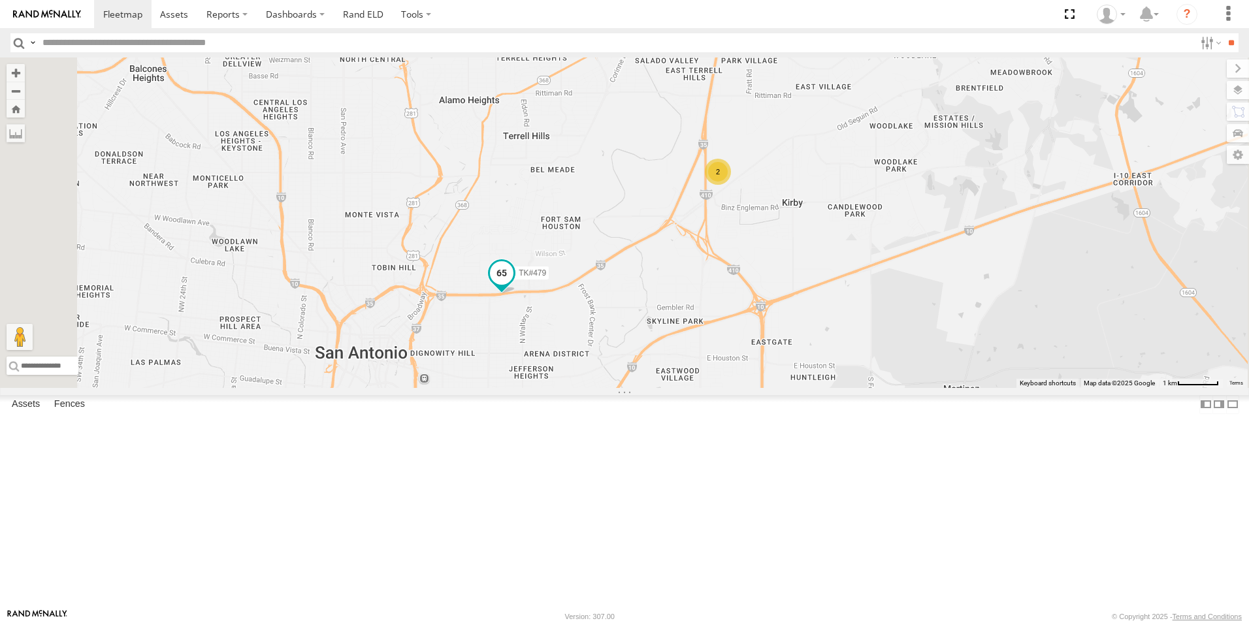
click at [513, 285] on span at bounding box center [502, 273] width 24 height 24
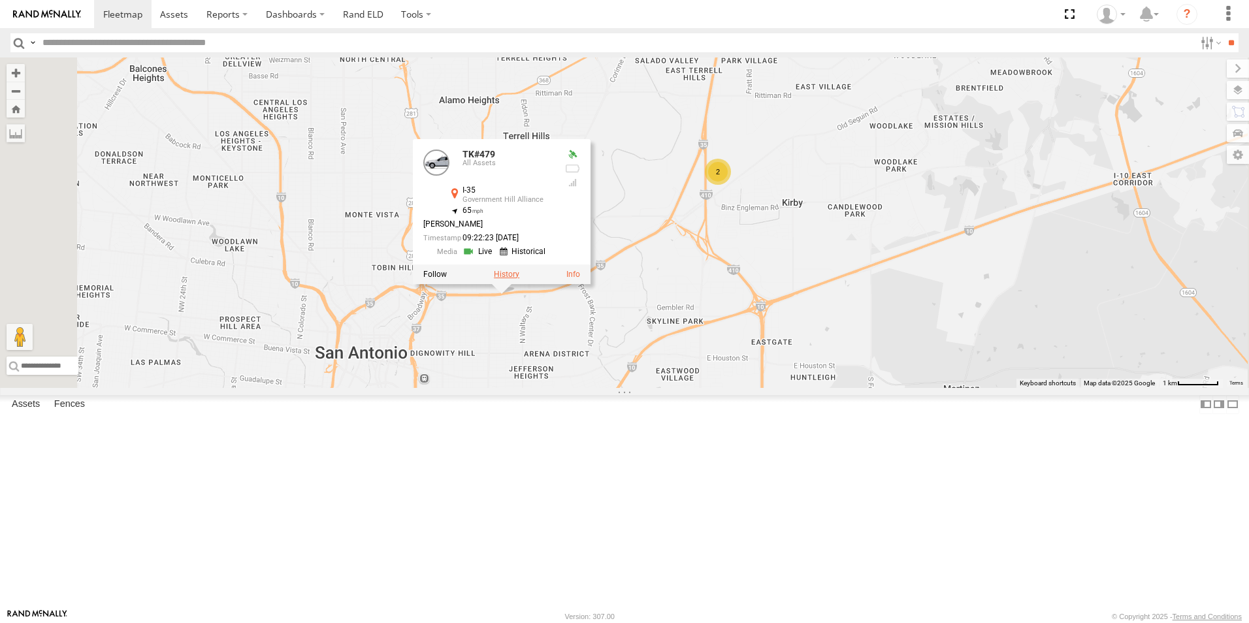
click at [519, 279] on label at bounding box center [506, 274] width 25 height 9
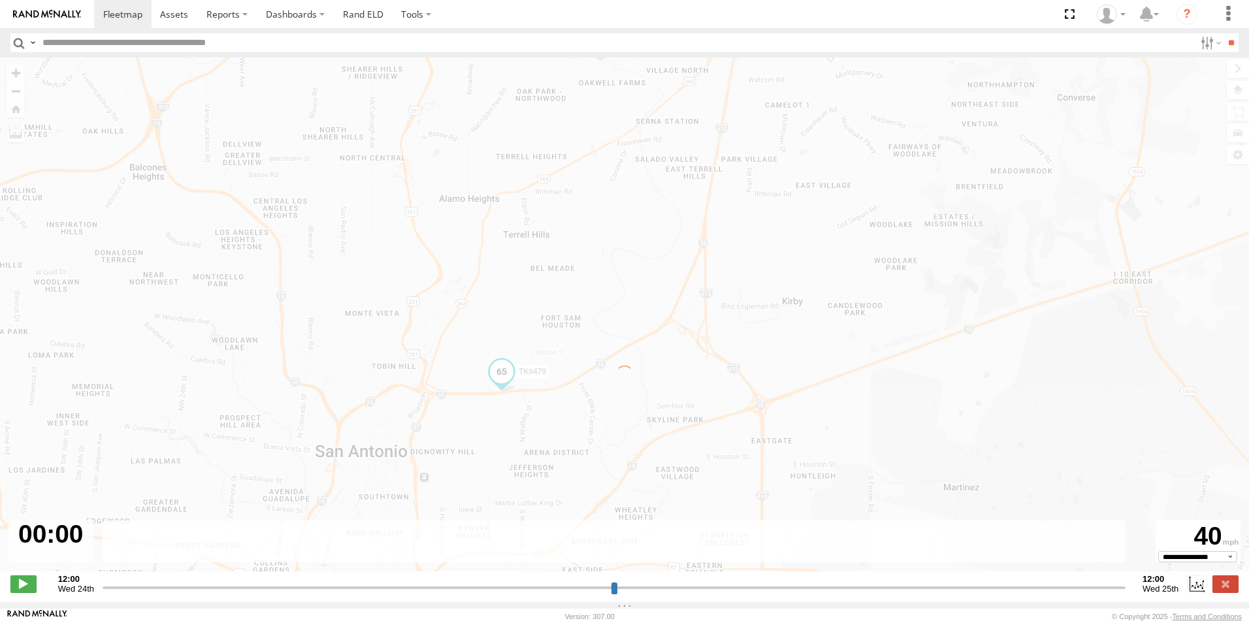
type input "**********"
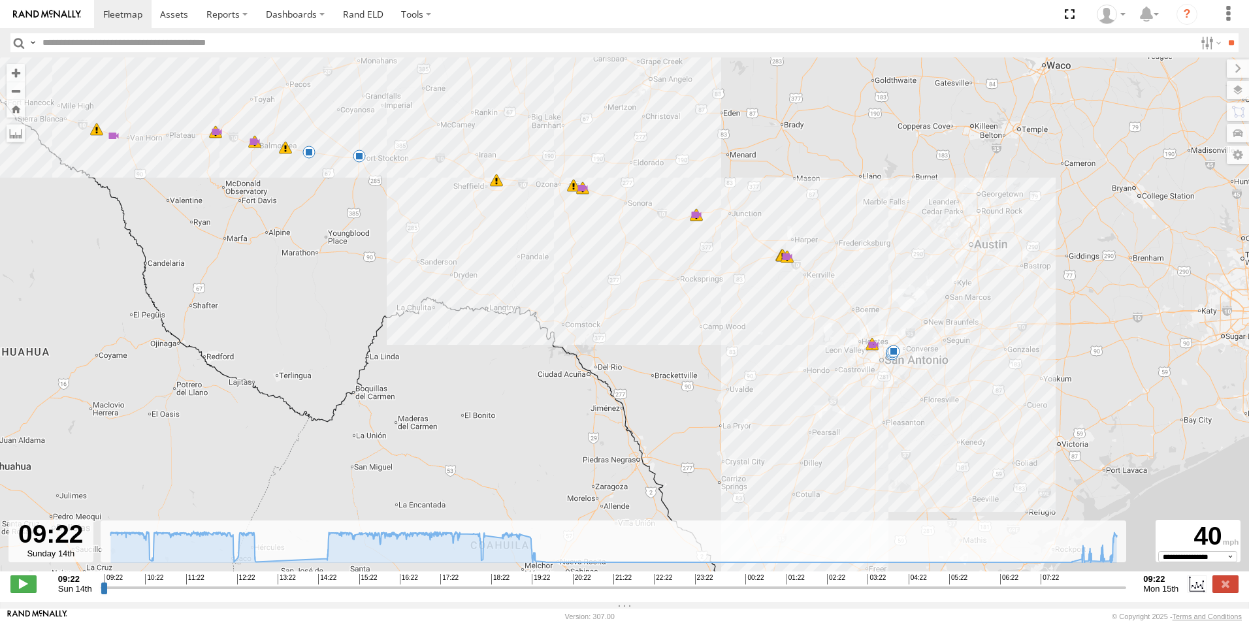
drag, startPoint x: 978, startPoint y: 283, endPoint x: 812, endPoint y: 180, distance: 195.7
click at [812, 180] on div "TK#479 10:50 Sun 11:35 Sun 11:53 Sun 11:53 Sun 12:07 Sun 12:18 Sun 12:49 Sun 15…" at bounding box center [624, 321] width 1249 height 528
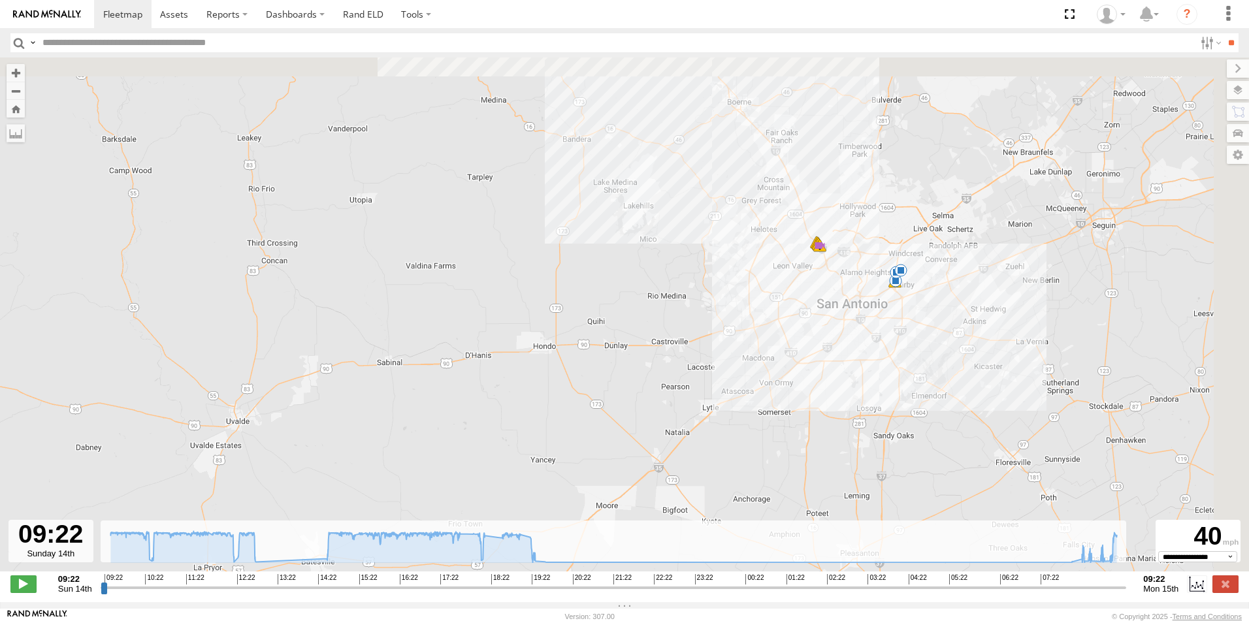
drag, startPoint x: 994, startPoint y: 233, endPoint x: 782, endPoint y: 348, distance: 241.4
click at [782, 348] on div "TK#479 10:50 Sun 11:35 Sun 11:53 Sun 11:53 Sun 12:07 Sun 12:18 Sun 12:49 Sun 15…" at bounding box center [624, 321] width 1249 height 528
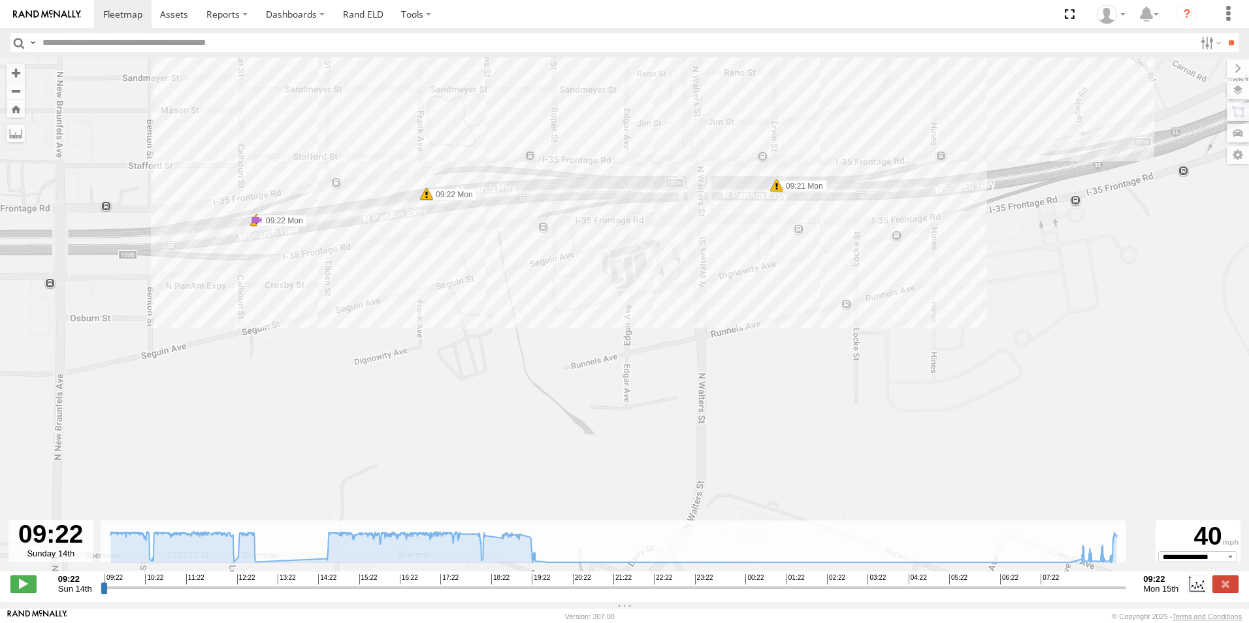
drag, startPoint x: 786, startPoint y: 275, endPoint x: 805, endPoint y: 428, distance: 153.9
click at [805, 428] on div "TK#479 10:50 Sun 11:35 Sun 11:53 Sun 11:53 Sun 12:07 Sun 12:18 Sun 12:49 Sun 15…" at bounding box center [624, 321] width 1249 height 528
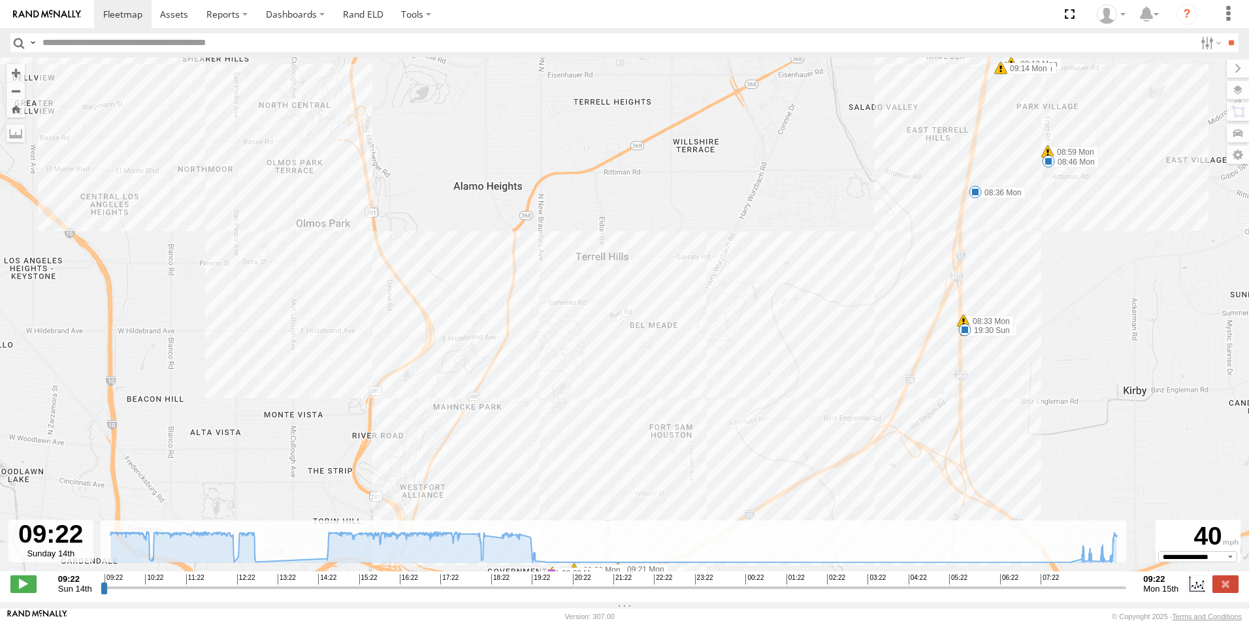
drag, startPoint x: 1039, startPoint y: 232, endPoint x: 1030, endPoint y: 274, distance: 43.3
click at [1030, 274] on div "TK#479 10:50 Sun 11:35 Sun 11:53 Sun 11:53 Sun 12:07 Sun 12:18 Sun 12:49 Sun 15…" at bounding box center [624, 321] width 1249 height 528
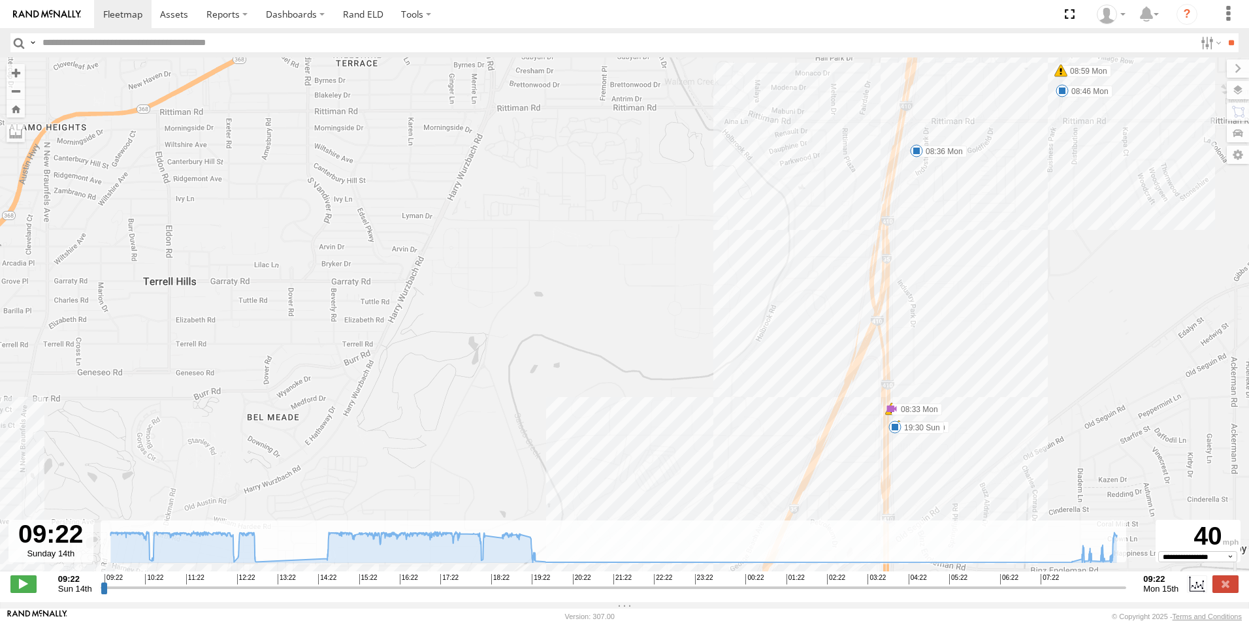
drag, startPoint x: 1040, startPoint y: 223, endPoint x: 1036, endPoint y: 264, distance: 41.4
click at [1036, 264] on div "TK#479 10:50 Sun 11:35 Sun 11:53 Sun 11:53 Sun 12:07 Sun 12:18 Sun 12:49 Sun 15…" at bounding box center [624, 321] width 1249 height 528
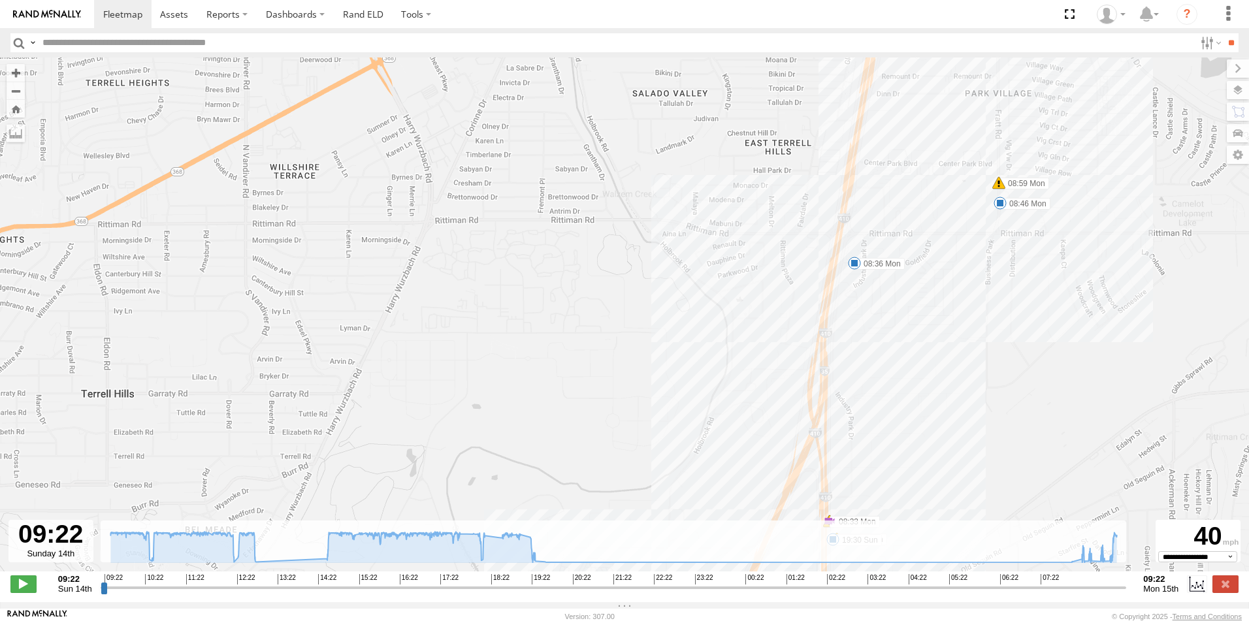
drag, startPoint x: 1072, startPoint y: 210, endPoint x: 1007, endPoint y: 325, distance: 131.9
click at [1007, 325] on div "TK#479 10:50 Sun 11:35 Sun 11:53 Sun 11:53 Sun 12:07 Sun 12:18 Sun 12:49 Sun 15…" at bounding box center [624, 321] width 1249 height 528
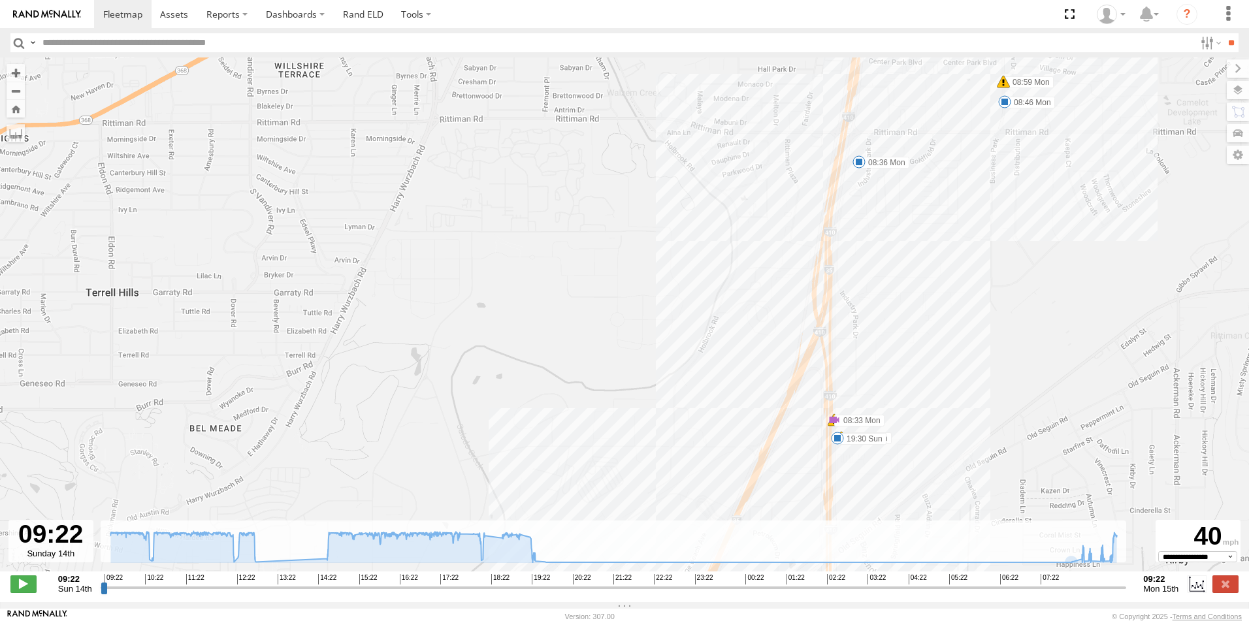
drag, startPoint x: 1002, startPoint y: 362, endPoint x: 1010, endPoint y: 228, distance: 134.7
click at [1010, 228] on div "TK#479 10:50 Sun 11:35 Sun 11:53 Sun 11:53 Sun 12:07 Sun 12:18 Sun 12:49 Sun 15…" at bounding box center [624, 321] width 1249 height 528
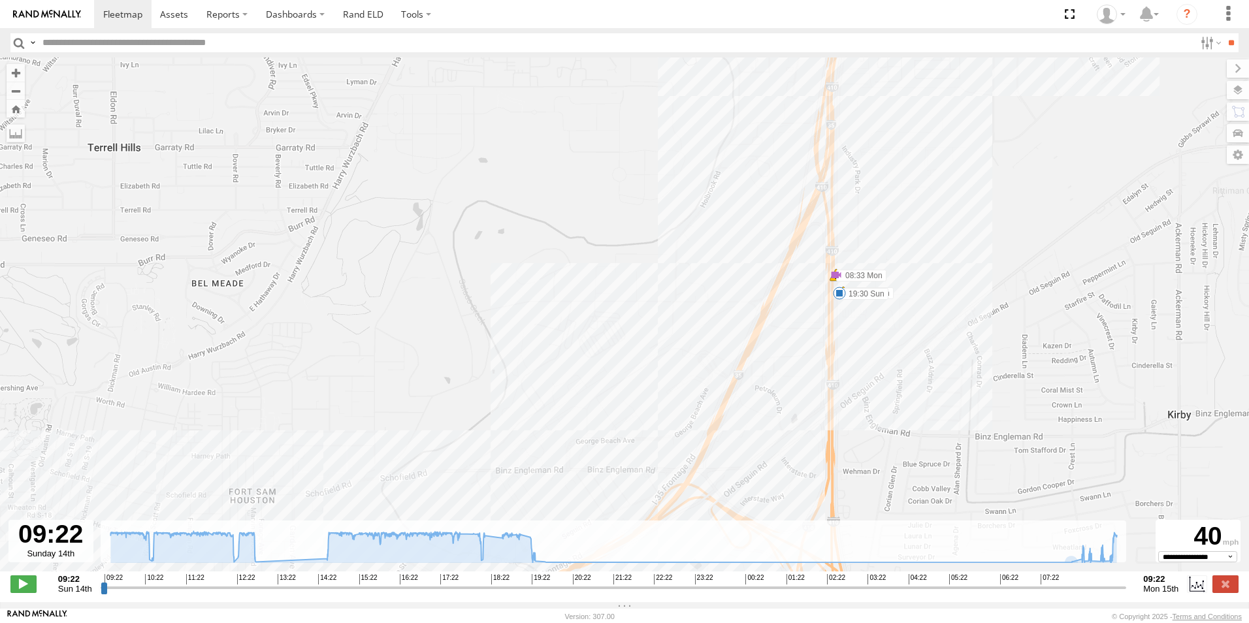
drag, startPoint x: 989, startPoint y: 342, endPoint x: 991, endPoint y: 195, distance: 146.9
click at [991, 195] on div "TK#479 10:50 Sun 11:35 Sun 11:53 Sun 11:53 Sun 12:07 Sun 12:18 Sun 12:49 Sun 15…" at bounding box center [624, 321] width 1249 height 528
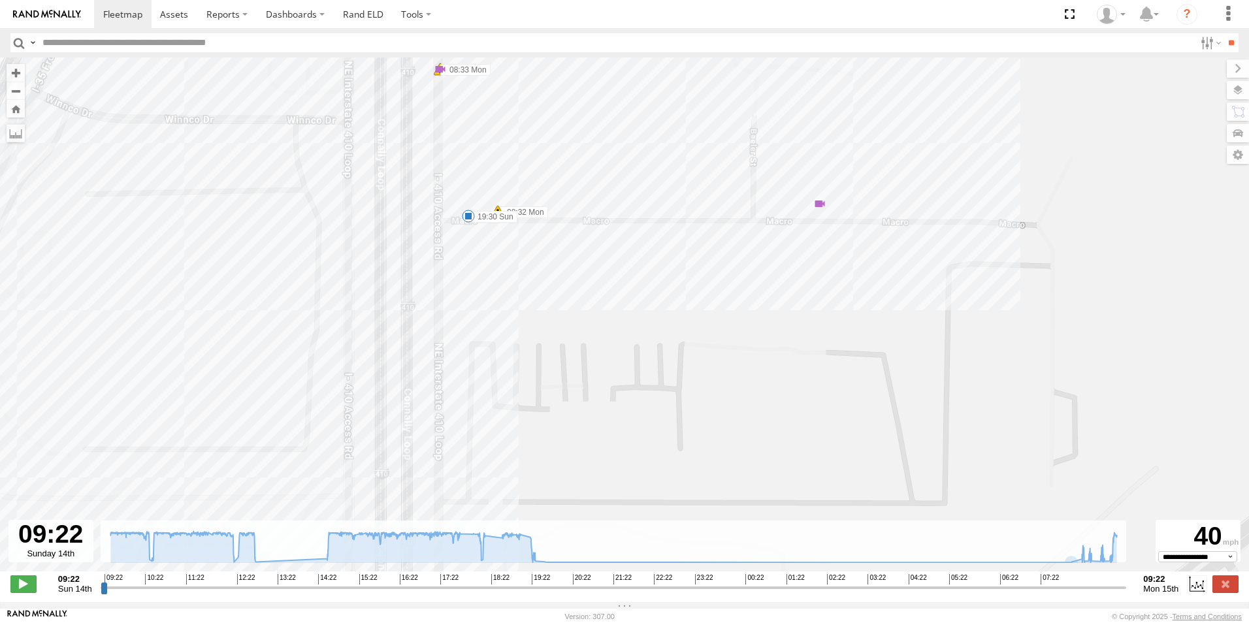
click at [820, 208] on div "9" at bounding box center [819, 203] width 13 height 13
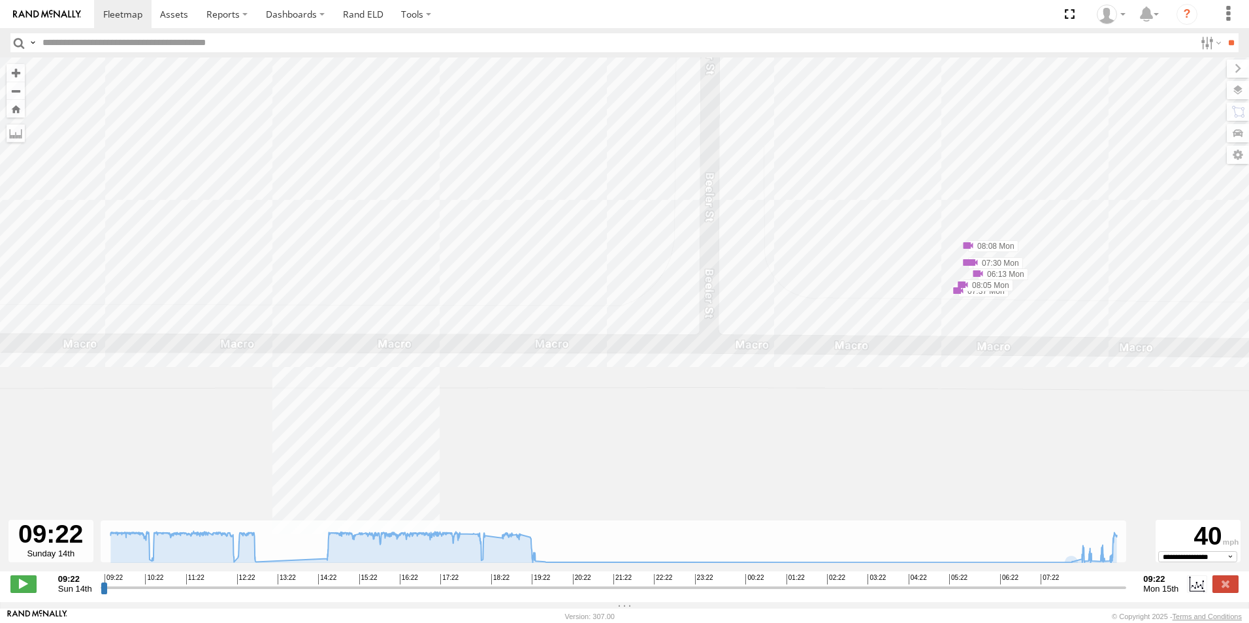
drag, startPoint x: 765, startPoint y: 243, endPoint x: 1119, endPoint y: 185, distance: 357.9
click at [1119, 185] on div "TK#479 10:50 Sun 11:35 Sun 11:53 Sun 11:53 Sun 12:07 Sun 12:18 Sun 12:49 Sun 15…" at bounding box center [624, 321] width 1249 height 528
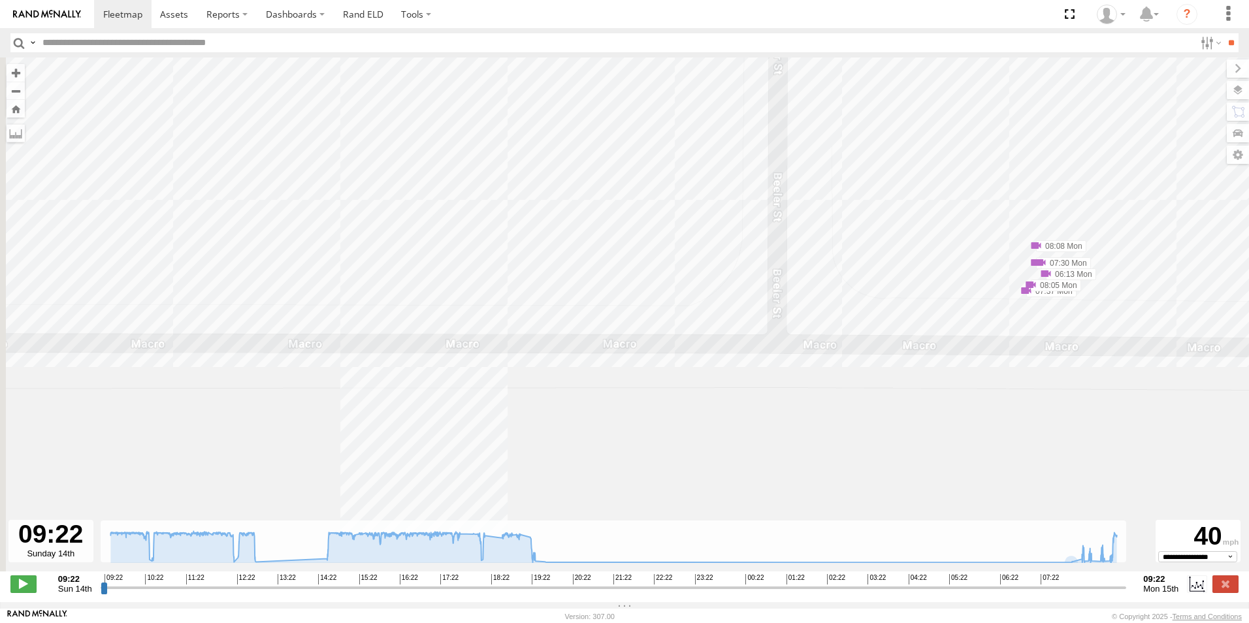
drag, startPoint x: 875, startPoint y: 184, endPoint x: 987, endPoint y: 182, distance: 112.3
click at [987, 182] on div "TK#479 10:50 Sun 11:35 Sun 11:53 Sun 11:53 Sun 12:07 Sun 12:18 Sun 12:49 Sun 15…" at bounding box center [624, 321] width 1249 height 528
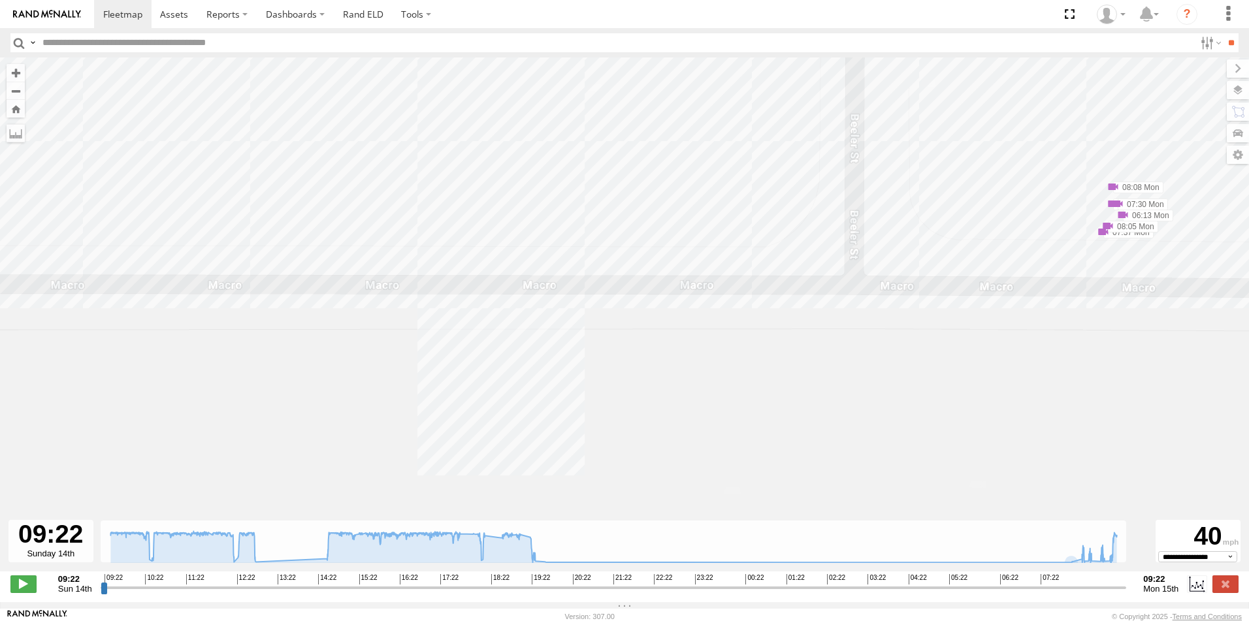
drag, startPoint x: 887, startPoint y: 157, endPoint x: 761, endPoint y: 160, distance: 125.4
click at [761, 160] on div "TK#479 10:50 Sun 11:35 Sun 11:53 Sun 11:53 Sun 12:07 Sun 12:18 Sun 12:49 Sun 15…" at bounding box center [624, 321] width 1249 height 528
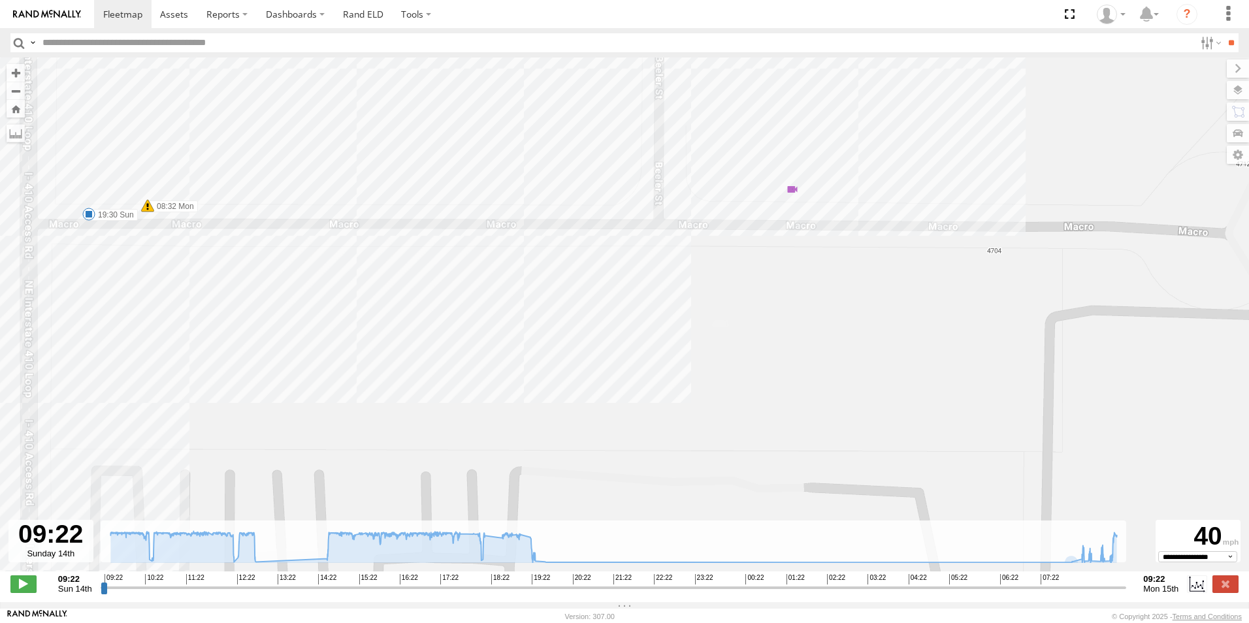
drag, startPoint x: 951, startPoint y: 165, endPoint x: 714, endPoint y: 165, distance: 236.4
click at [714, 165] on div "TK#479 10:50 Sun 11:35 Sun 11:53 Sun 11:53 Sun 12:07 Sun 12:18 Sun 12:49 Sun 15…" at bounding box center [624, 321] width 1249 height 528
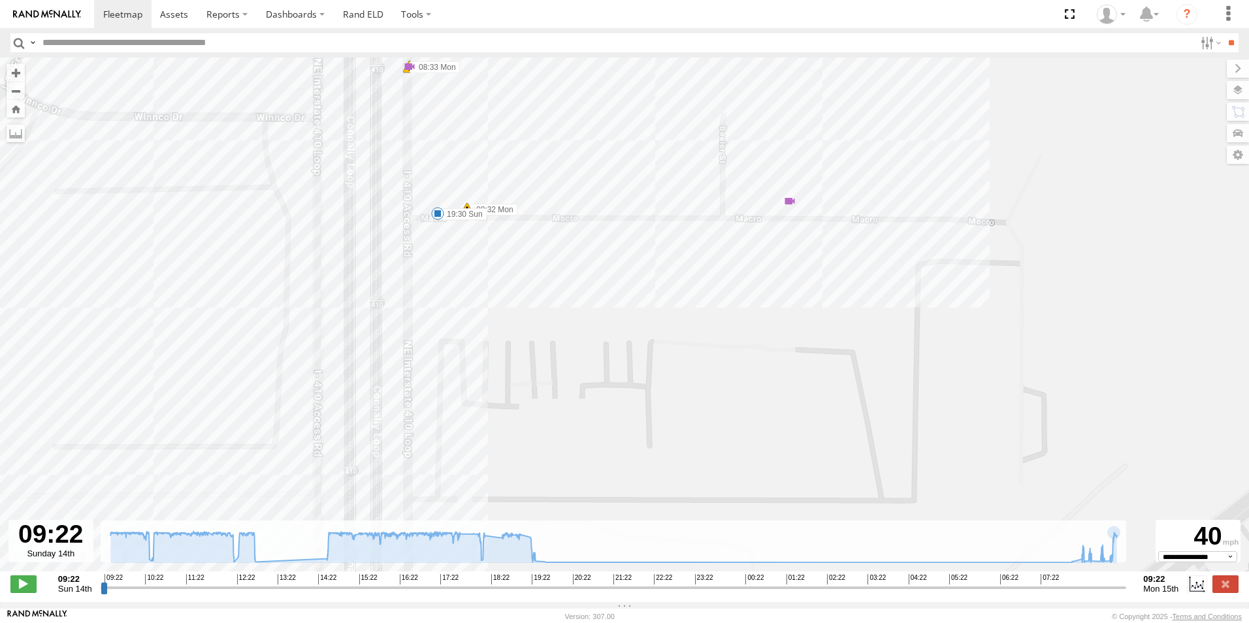
drag, startPoint x: 497, startPoint y: 222, endPoint x: 689, endPoint y: 251, distance: 194.2
click at [689, 251] on div "TK#479 10:50 Sun 11:35 Sun 11:53 Sun 11:53 Sun 12:07 Sun 12:18 Sun 12:49 Sun 15…" at bounding box center [624, 321] width 1249 height 528
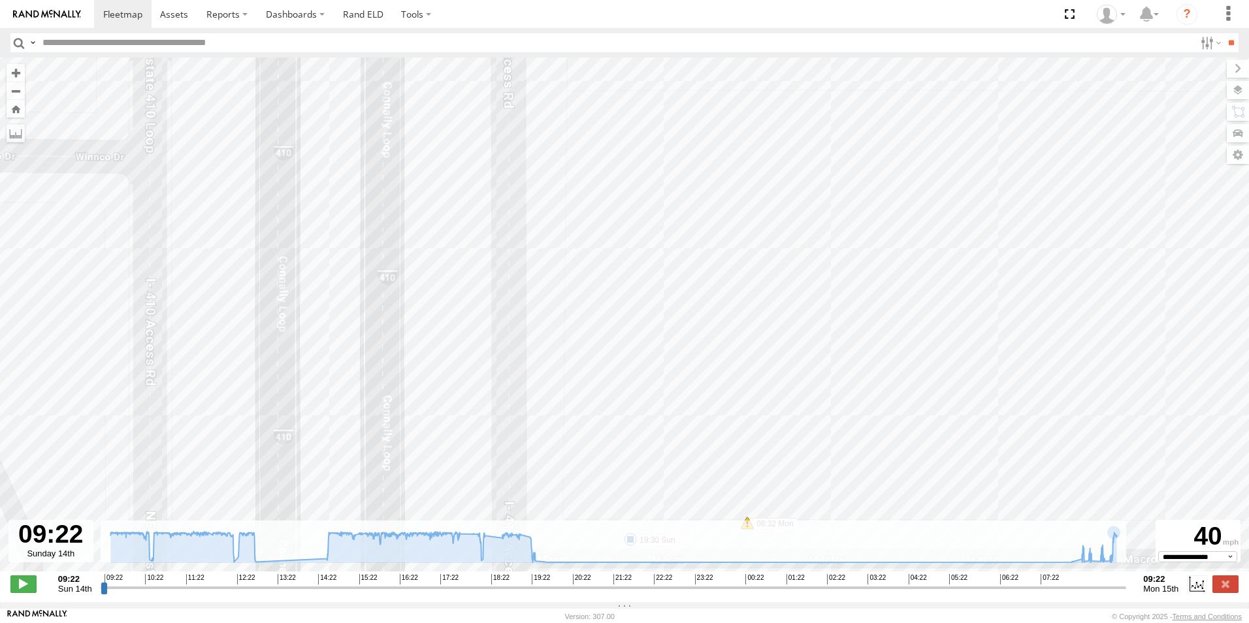
drag, startPoint x: 549, startPoint y: 129, endPoint x: 959, endPoint y: 450, distance: 520.6
click at [959, 450] on div "TK#479 10:50 Sun 11:35 Sun 11:53 Sun 11:53 Sun 12:07 Sun 12:18 Sun 12:49 Sun 15…" at bounding box center [624, 321] width 1249 height 528
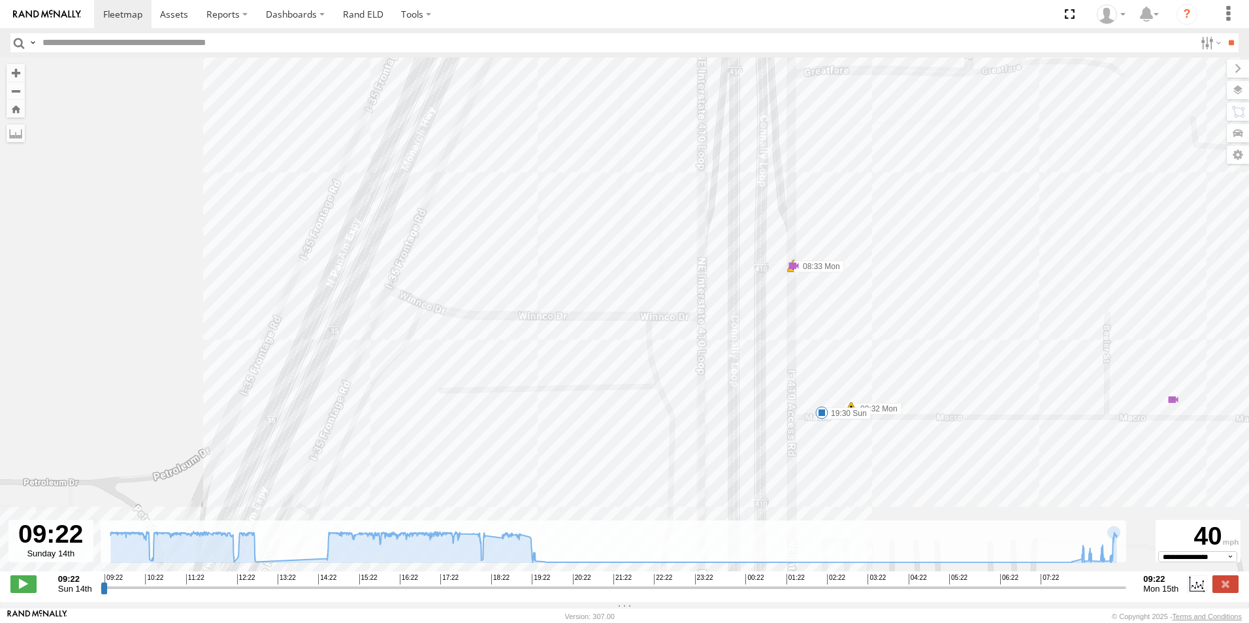
drag, startPoint x: 1021, startPoint y: 215, endPoint x: 978, endPoint y: 242, distance: 49.8
click at [978, 242] on div "TK#479 10:50 Sun 11:35 Sun 11:53 Sun 11:53 Sun 12:07 Sun 12:18 Sun 12:49 Sun 15…" at bounding box center [624, 321] width 1249 height 528
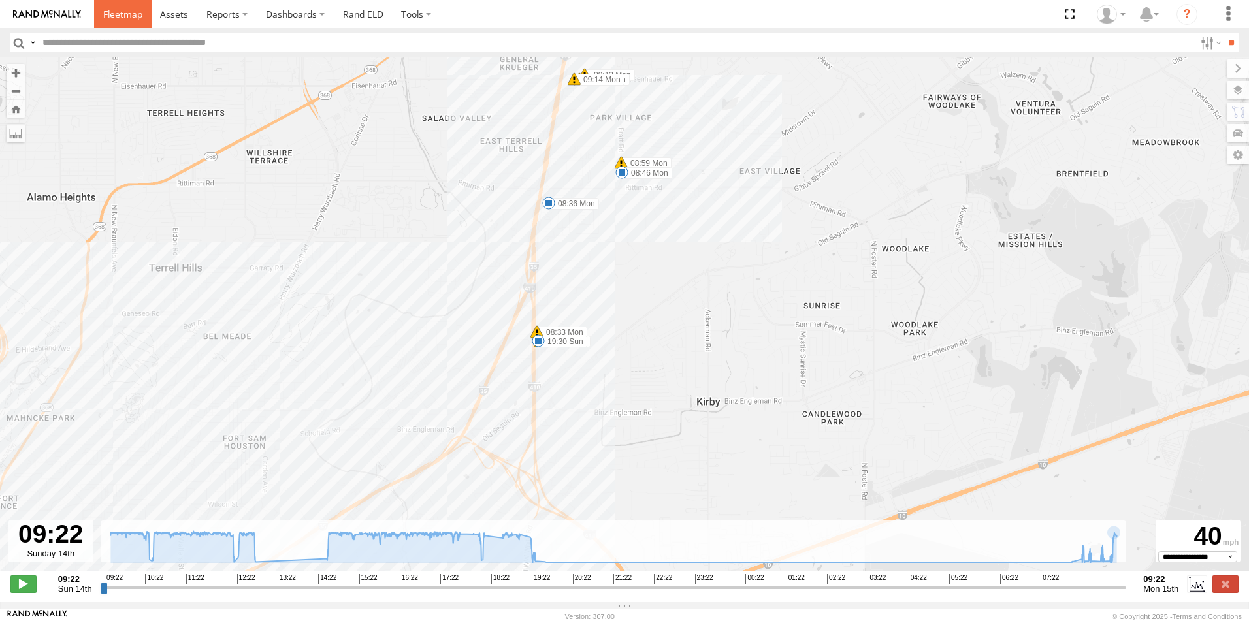
click at [111, 12] on span at bounding box center [122, 14] width 39 height 12
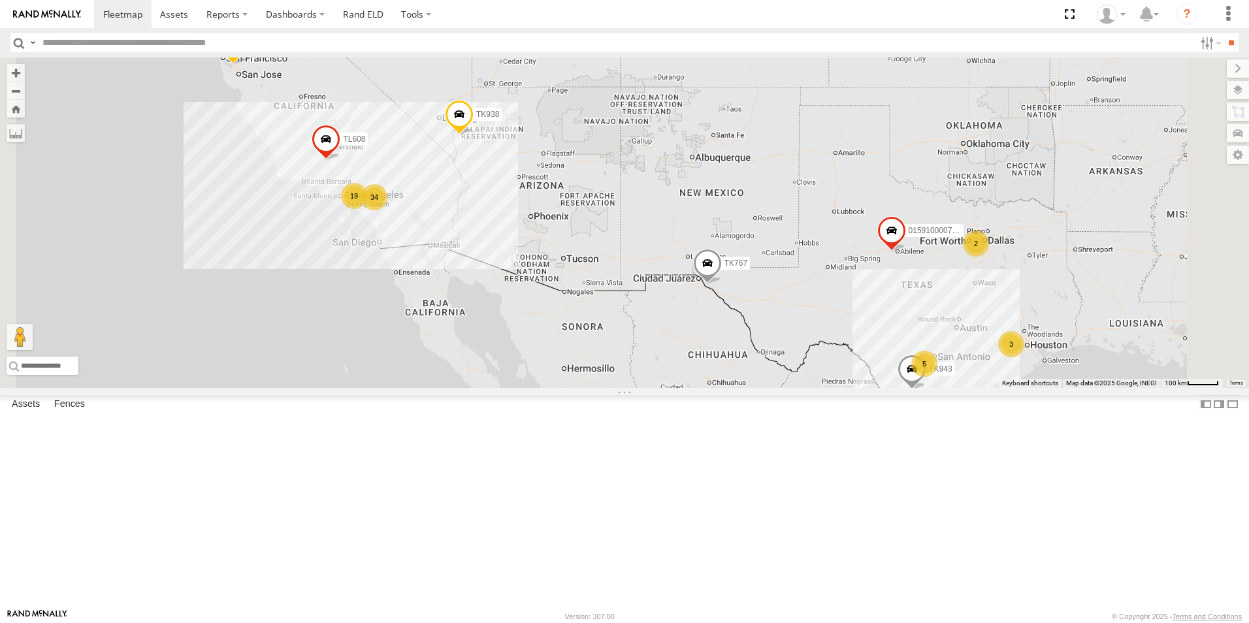
click at [914, 428] on div "10" at bounding box center [901, 415] width 26 height 26
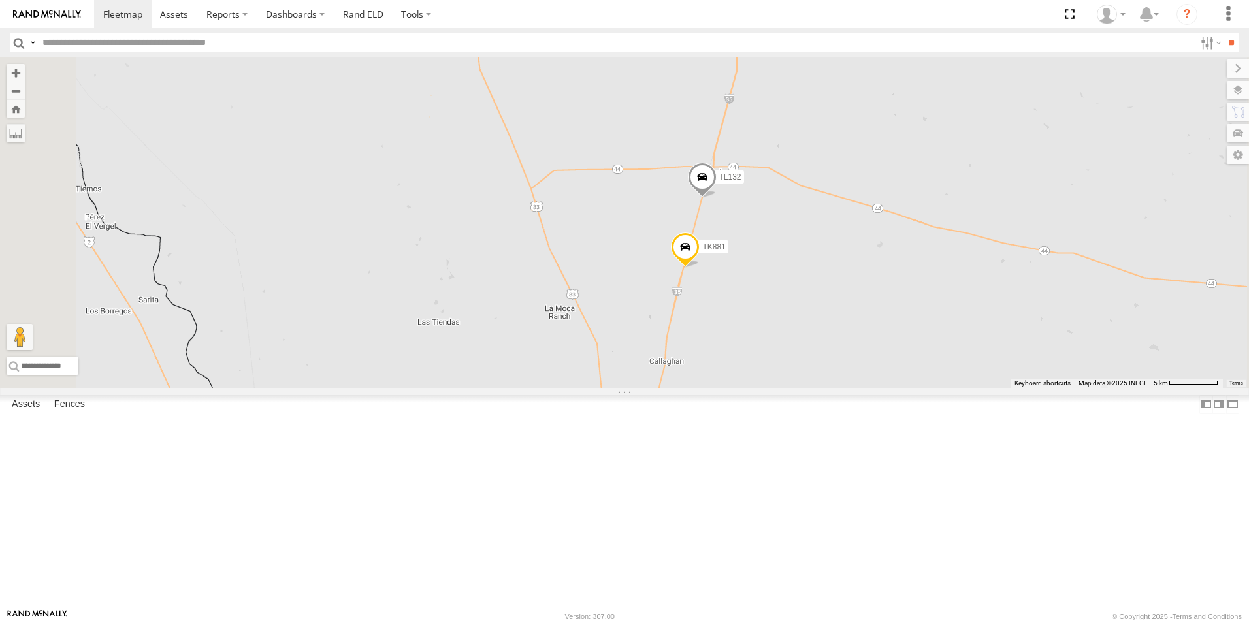
drag, startPoint x: 1023, startPoint y: 272, endPoint x: 981, endPoint y: 451, distance: 183.7
click at [981, 388] on div "TK767 TL844 015910000779481 TL845 TK943 TK938 TL608 8 TL132 TK881" at bounding box center [624, 222] width 1249 height 330
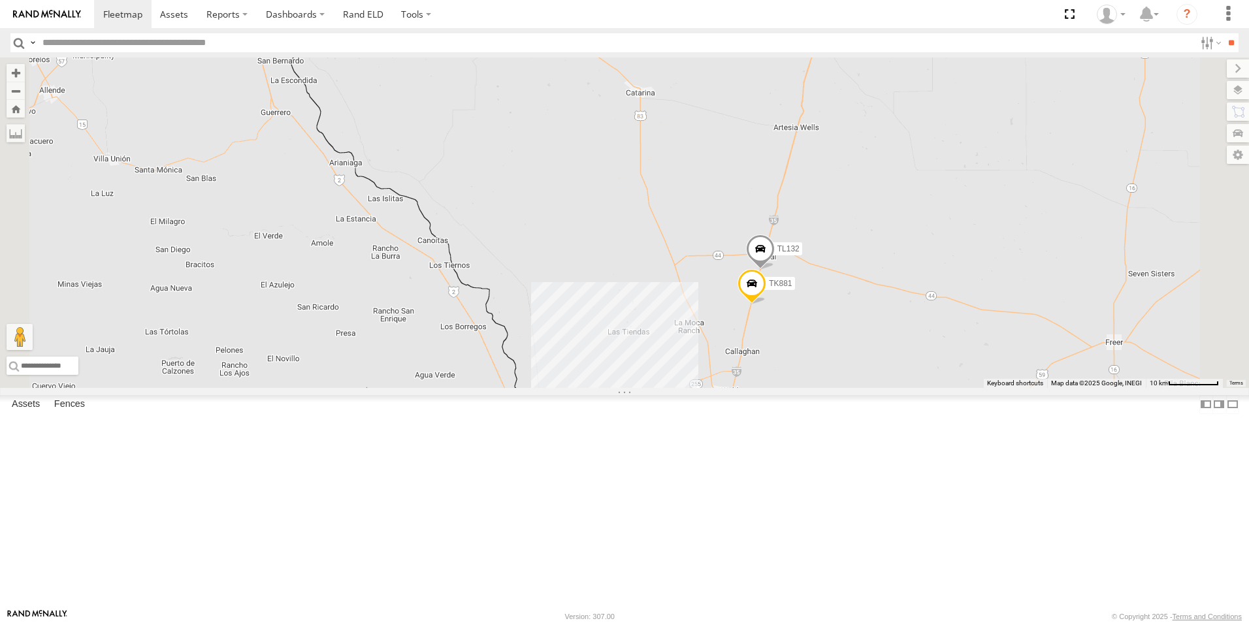
click at [830, 39] on span at bounding box center [815, 20] width 29 height 35
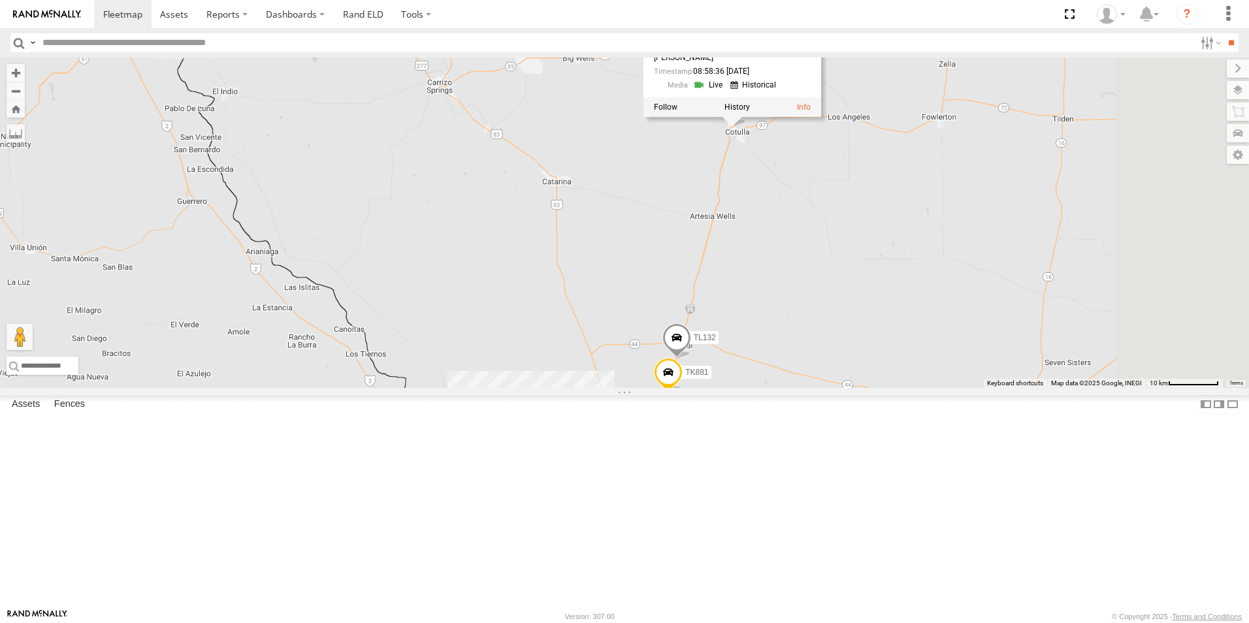
drag, startPoint x: 1115, startPoint y: 234, endPoint x: 1028, endPoint y: 325, distance: 126.1
click at [1028, 325] on div "TK767 TL844 015910000779481 TL845 TK943 TK938 TL608 TL132 TK881 8 TK943 All Ass…" at bounding box center [624, 222] width 1249 height 330
click at [810, 112] on link at bounding box center [804, 107] width 14 height 9
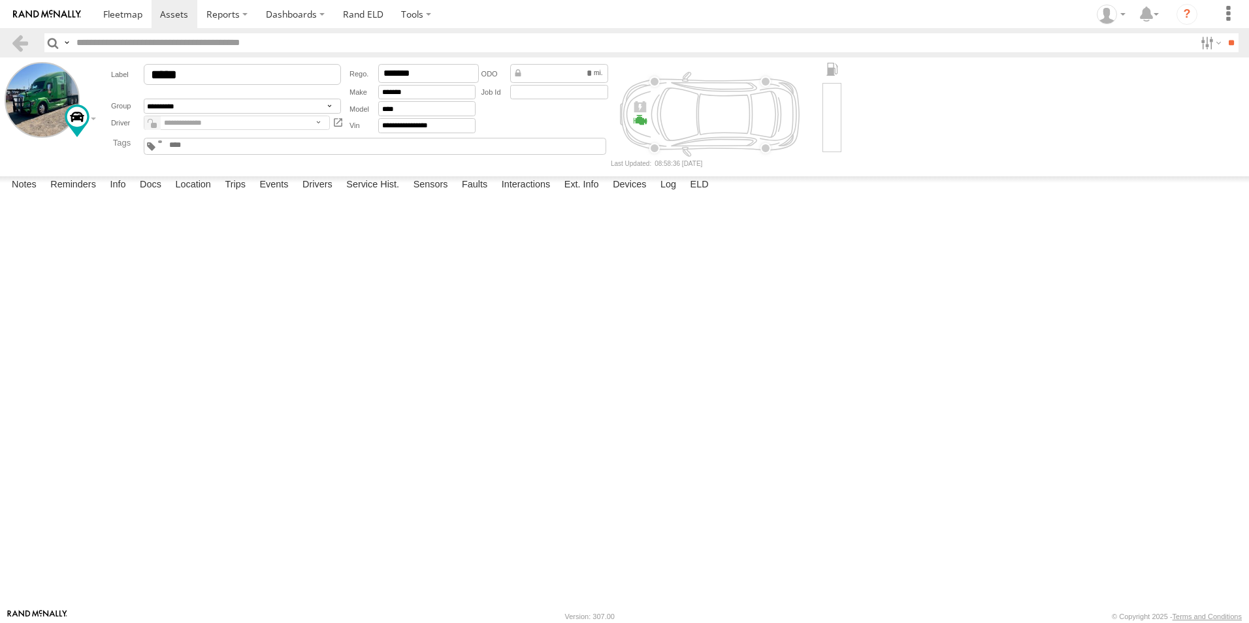
click at [91, 114] on form "**********" at bounding box center [624, 114] width 1239 height 104
click at [93, 119] on div at bounding box center [159, 115] width 188 height 22
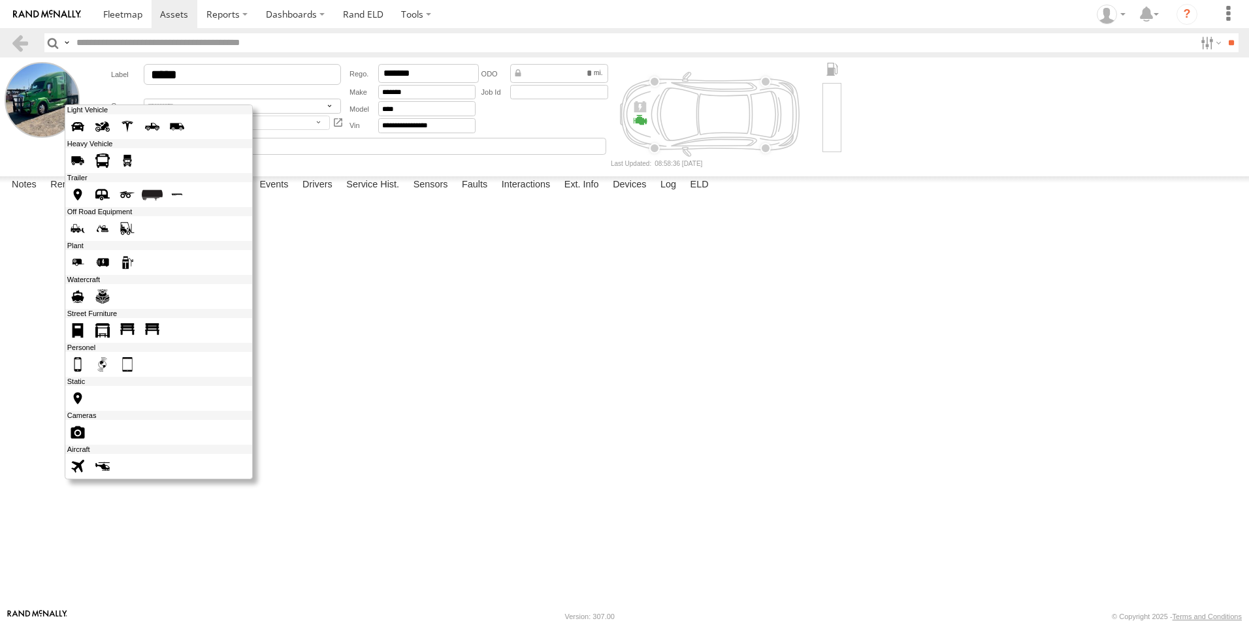
click at [129, 163] on span at bounding box center [127, 160] width 21 height 21
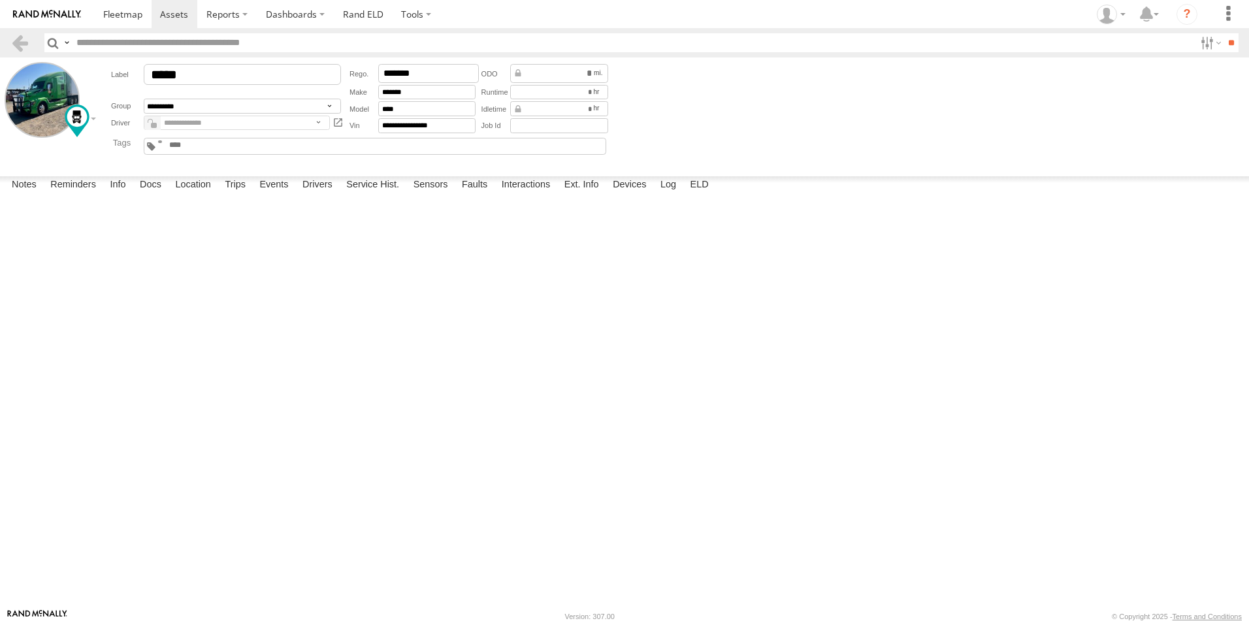
click at [0, 0] on button "Save" at bounding box center [0, 0] width 0 height 0
click at [114, 16] on span at bounding box center [122, 14] width 39 height 12
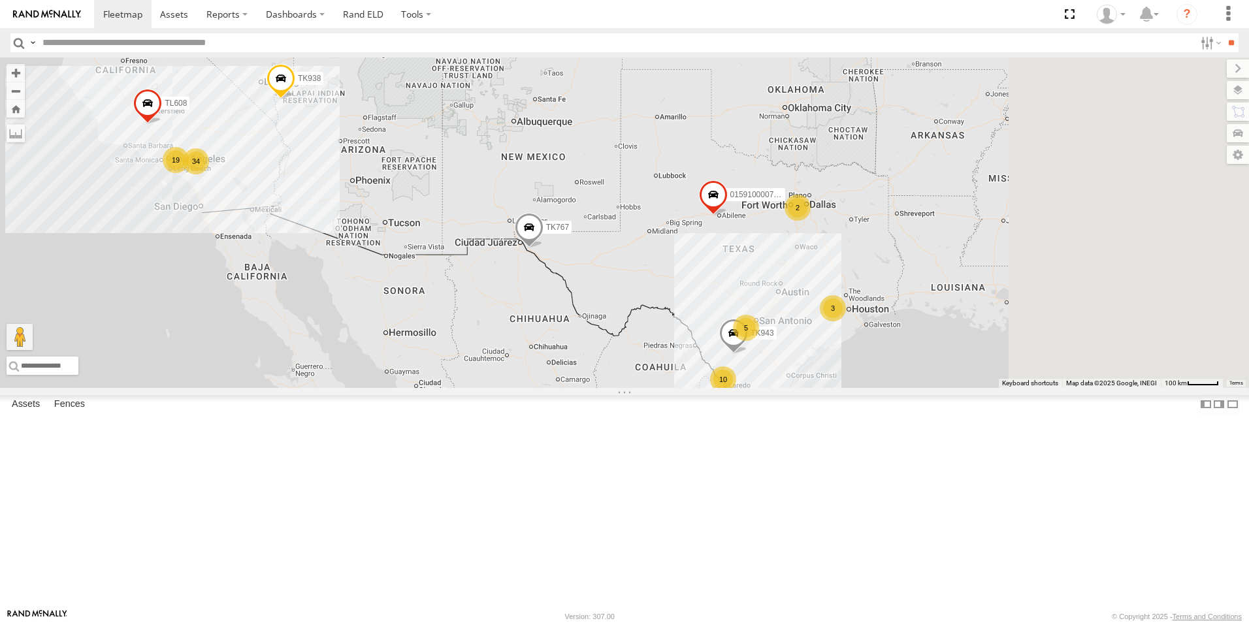
drag, startPoint x: 946, startPoint y: 412, endPoint x: 800, endPoint y: 364, distance: 153.2
click at [800, 364] on div "TK767 2 10 TL844 19 34 015910000779481 5 TL845 TK943 TK938 3 TL608" at bounding box center [624, 222] width 1249 height 330
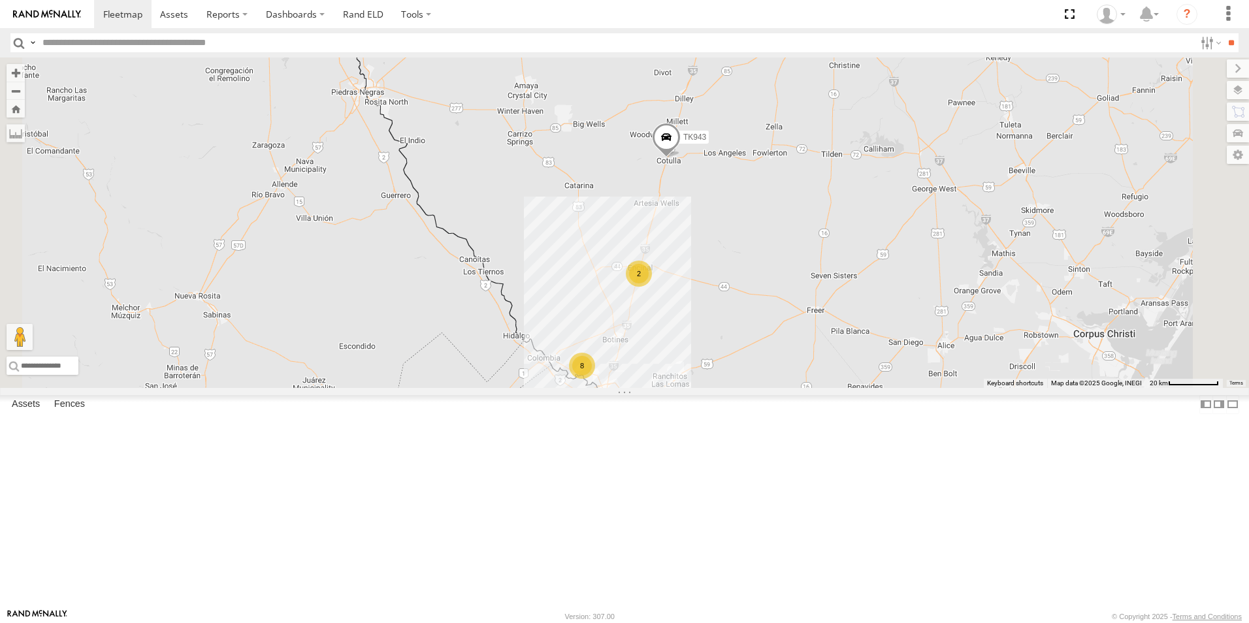
drag, startPoint x: 810, startPoint y: 427, endPoint x: 914, endPoint y: 368, distance: 119.6
click at [914, 368] on div "TK767 TL844 015910000779481 TL845 TK943 TK938 TL608 8 479 (ELD) 2 TL3006 TK#479…" at bounding box center [624, 222] width 1249 height 330
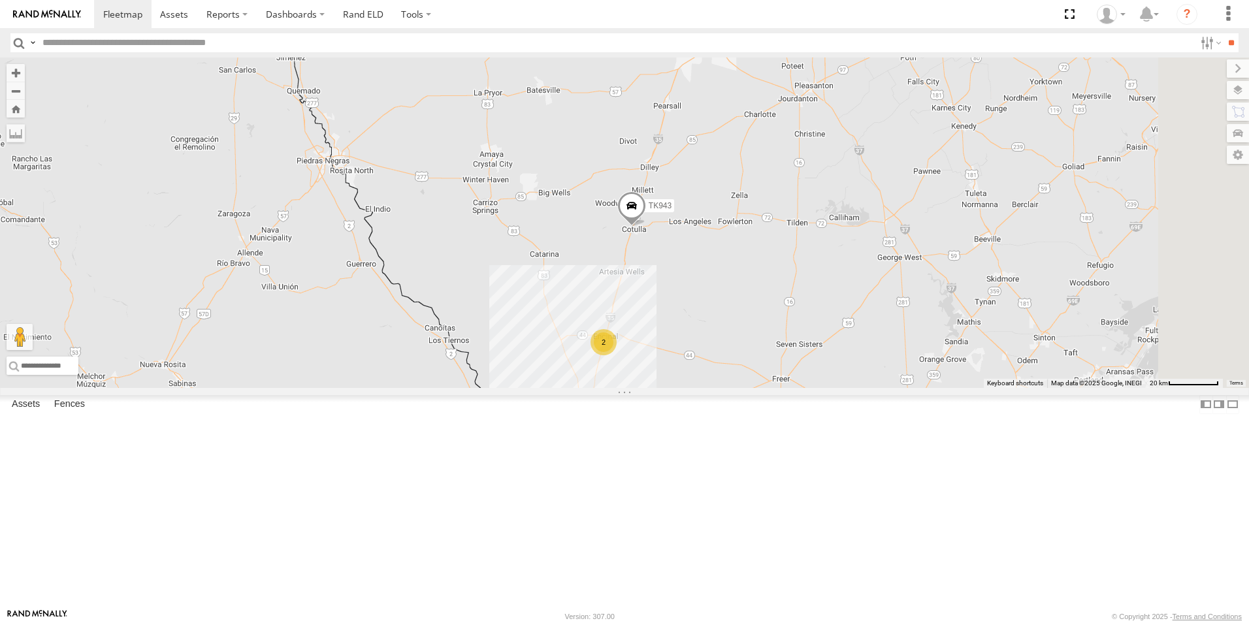
drag, startPoint x: 792, startPoint y: 146, endPoint x: 755, endPoint y: 219, distance: 82.6
click at [755, 219] on div "TK767 TL844 015910000779481 TL845 TK943 TK938 TL608 8 479 (ELD) 2 TL3006 TK#479…" at bounding box center [624, 222] width 1249 height 330
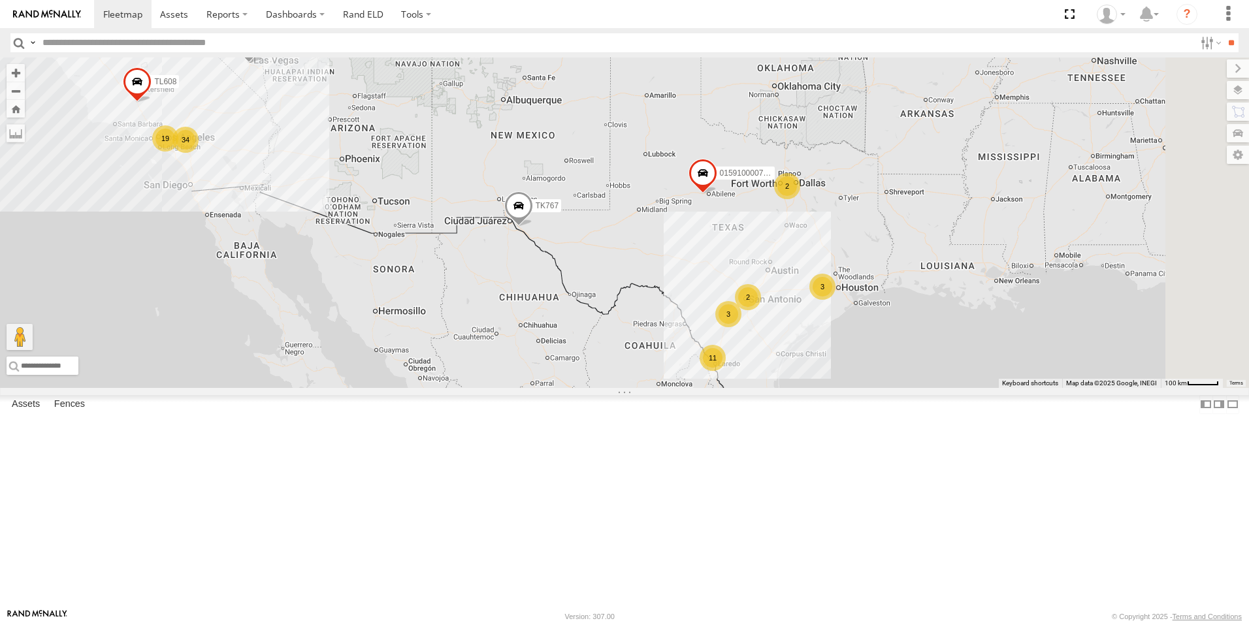
drag, startPoint x: 1025, startPoint y: 365, endPoint x: 826, endPoint y: 279, distance: 217.0
click at [826, 279] on div "2 11 TL844 19 34 015910000779481 3 TL845 TK767 TK938 3 TL608 2" at bounding box center [624, 222] width 1249 height 330
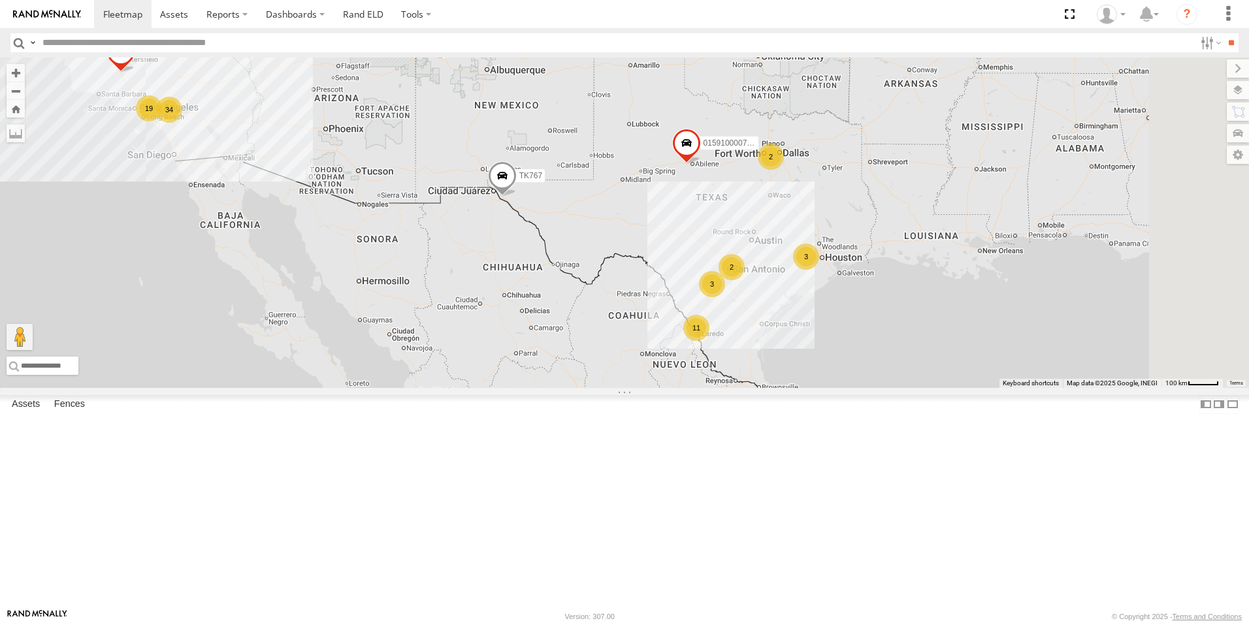
click at [725, 297] on div "3" at bounding box center [712, 284] width 26 height 26
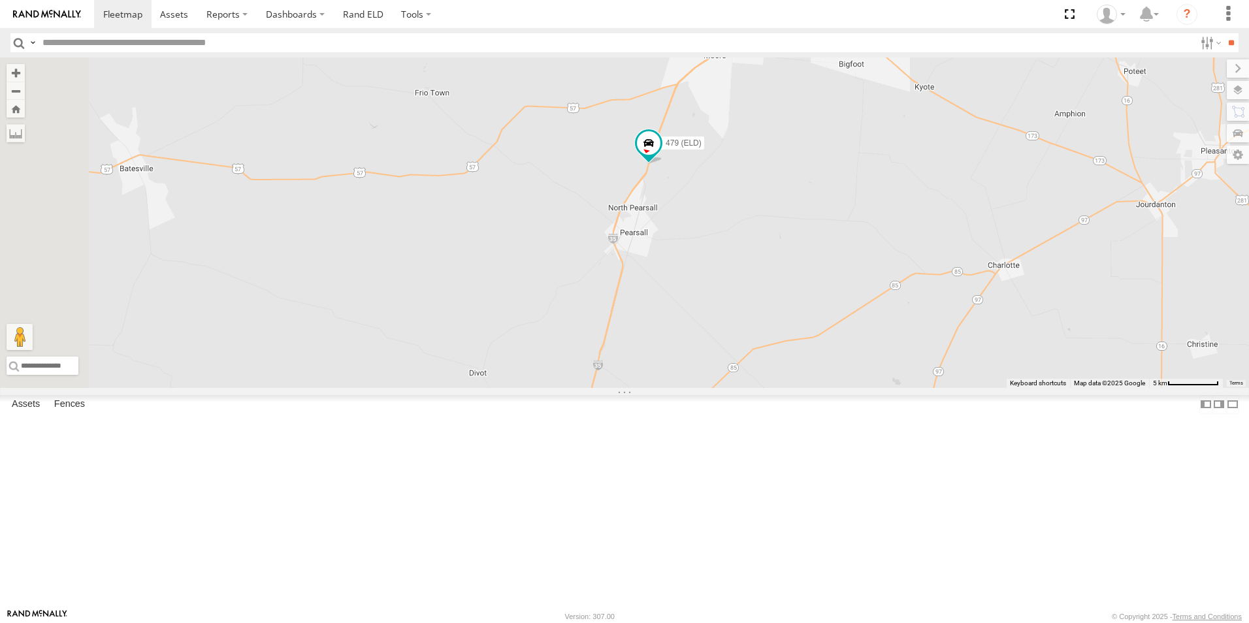
drag, startPoint x: 829, startPoint y: 527, endPoint x: 1059, endPoint y: 287, distance: 331.6
click at [1059, 287] on div "TL844 015910000779481 TL845 TK767 TK938 TL608 479 (ELD) TL3006 TK#479" at bounding box center [624, 222] width 1249 height 330
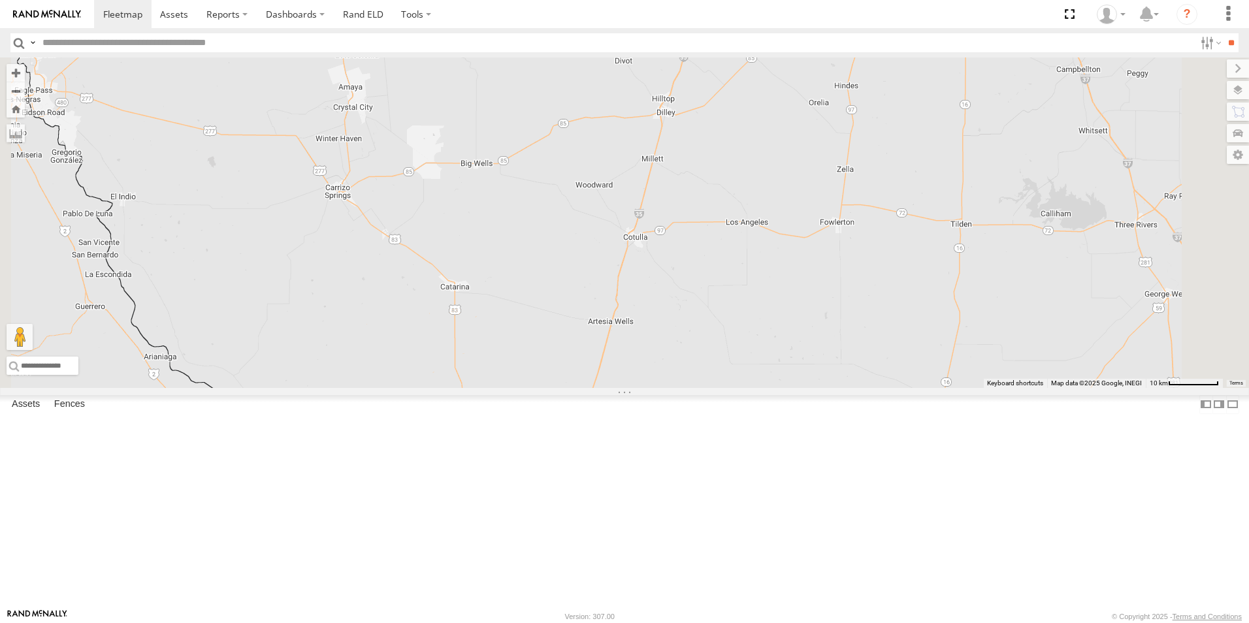
drag, startPoint x: 1004, startPoint y: 419, endPoint x: 959, endPoint y: 177, distance: 245.7
click at [959, 177] on div "TL844 015910000779481 TL845 TK767 TK938 TL608 479 (ELD) TL3006 TK#479" at bounding box center [624, 222] width 1249 height 330
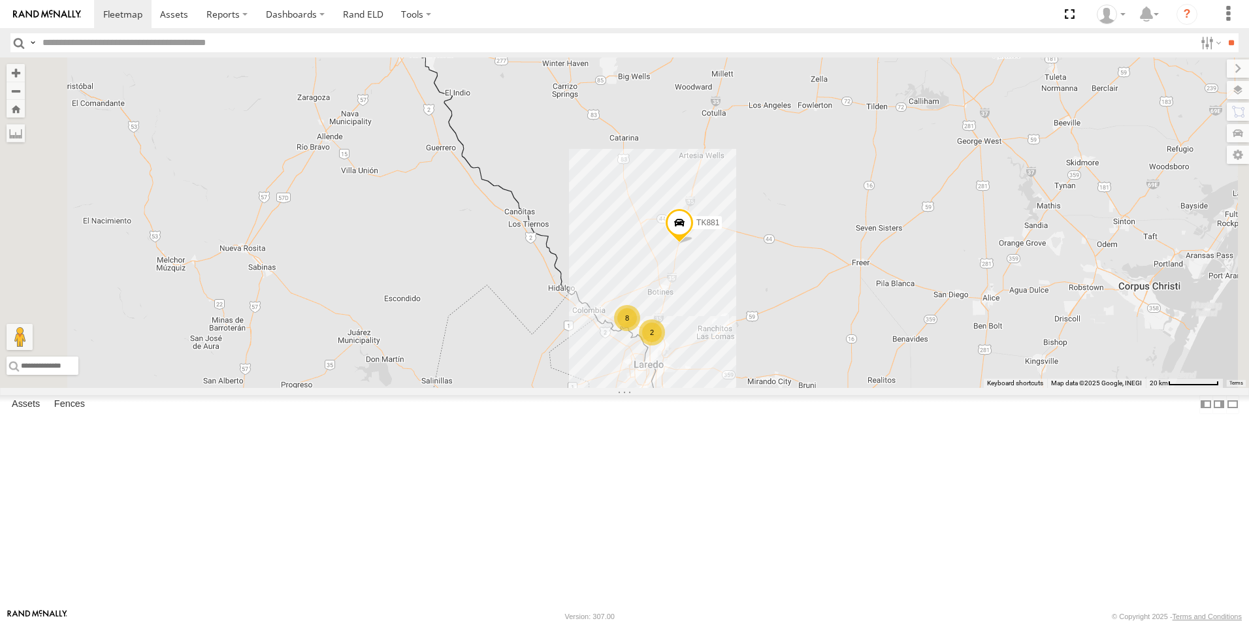
drag, startPoint x: 950, startPoint y: 306, endPoint x: 949, endPoint y: 240, distance: 66.0
click at [949, 240] on div "TL844 015910000779481 TL845 TK767 TK938 TL608 479 (ELD) TL3006 TK#479 TK881 8 2" at bounding box center [624, 222] width 1249 height 330
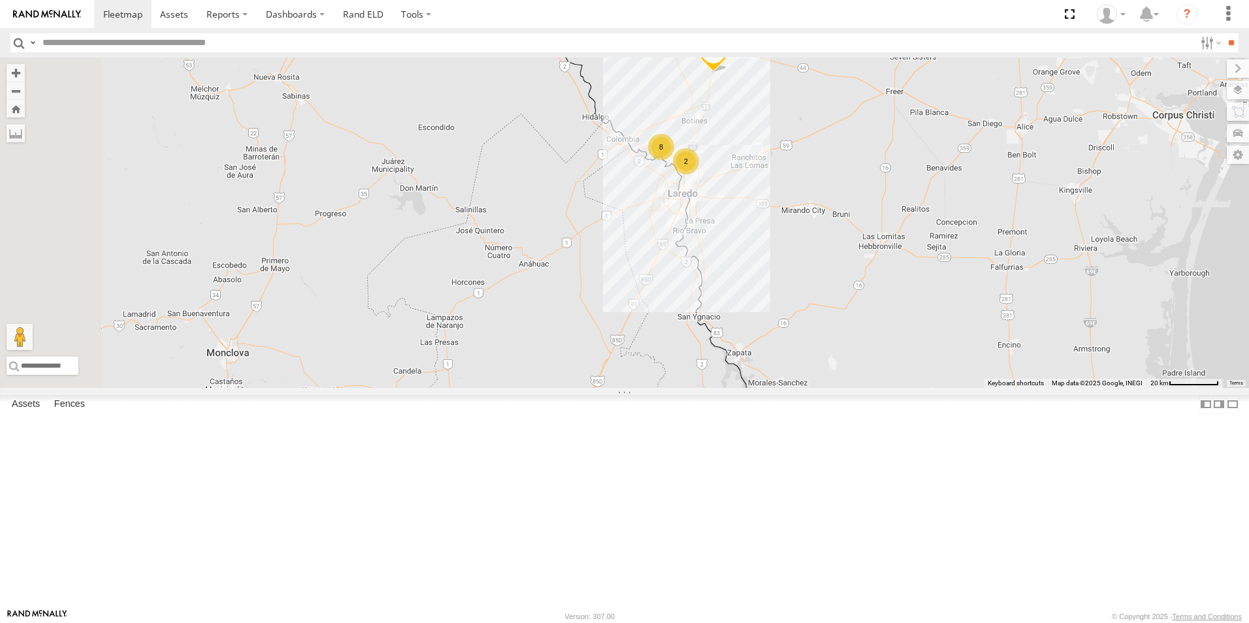
drag, startPoint x: 923, startPoint y: 374, endPoint x: 958, endPoint y: 199, distance: 177.8
click at [958, 199] on div "TL844 015910000779481 TL845 TK767 TK938 TL608 479 (ELD) TL3006 TK#479 TK881 8 2" at bounding box center [624, 222] width 1249 height 330
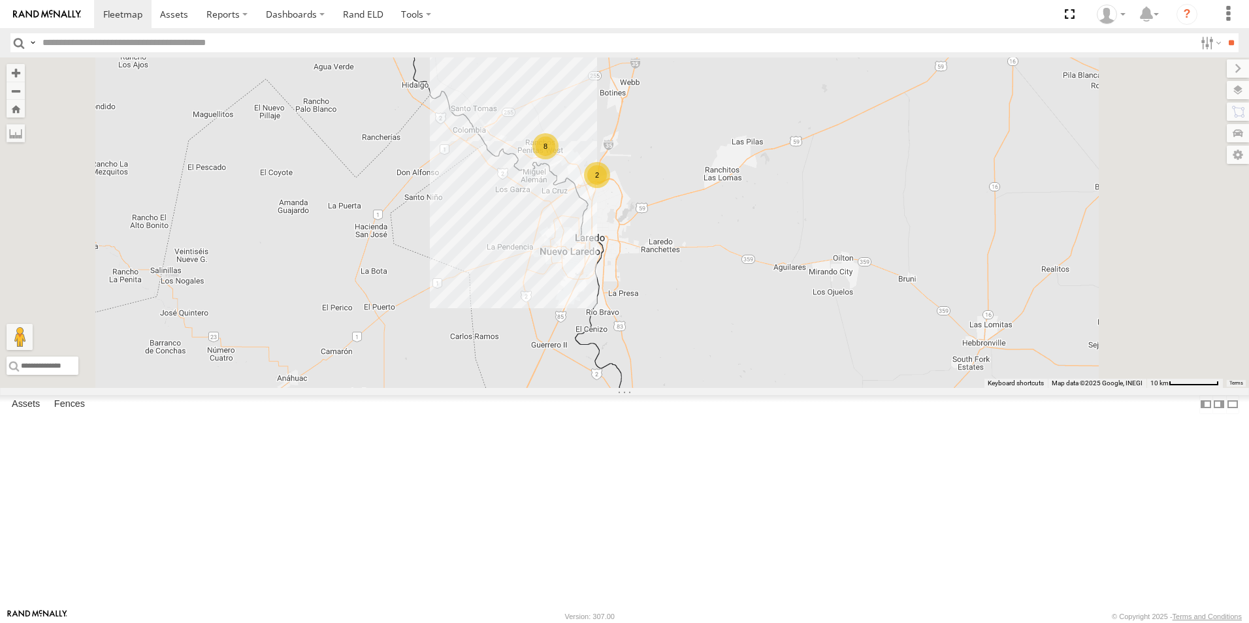
click at [610, 188] on div "2" at bounding box center [597, 175] width 26 height 26
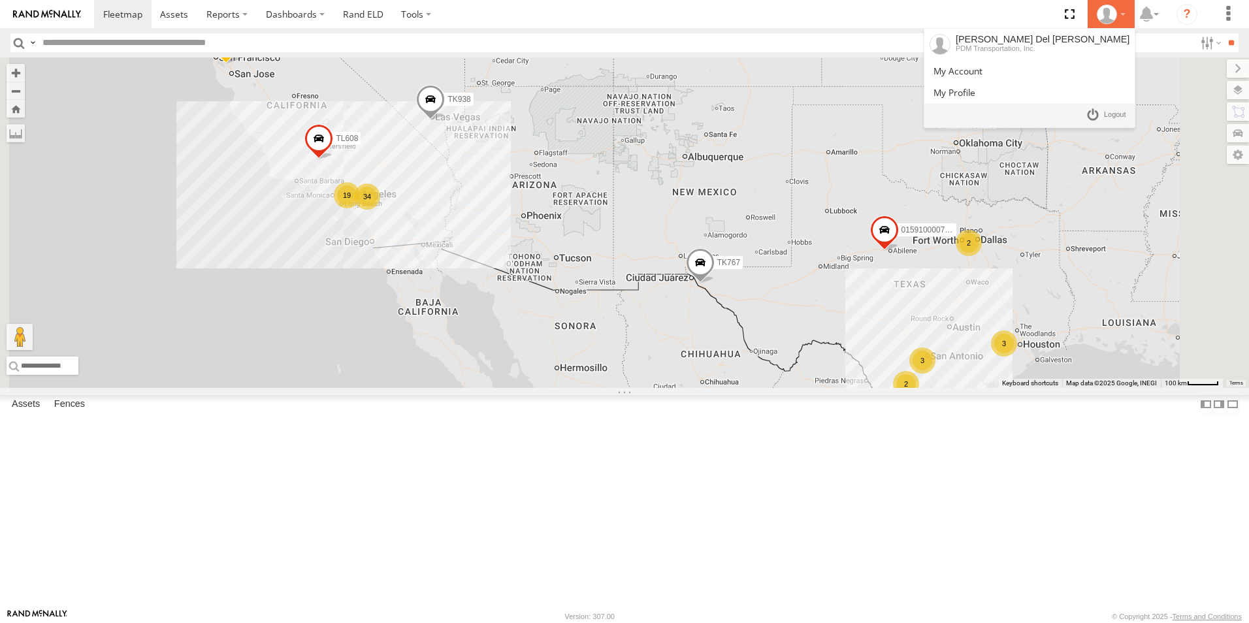
click at [1121, 18] on div at bounding box center [1111, 15] width 38 height 20
click at [1115, 111] on span at bounding box center [1115, 115] width 22 height 14
